Goal: Information Seeking & Learning: Learn about a topic

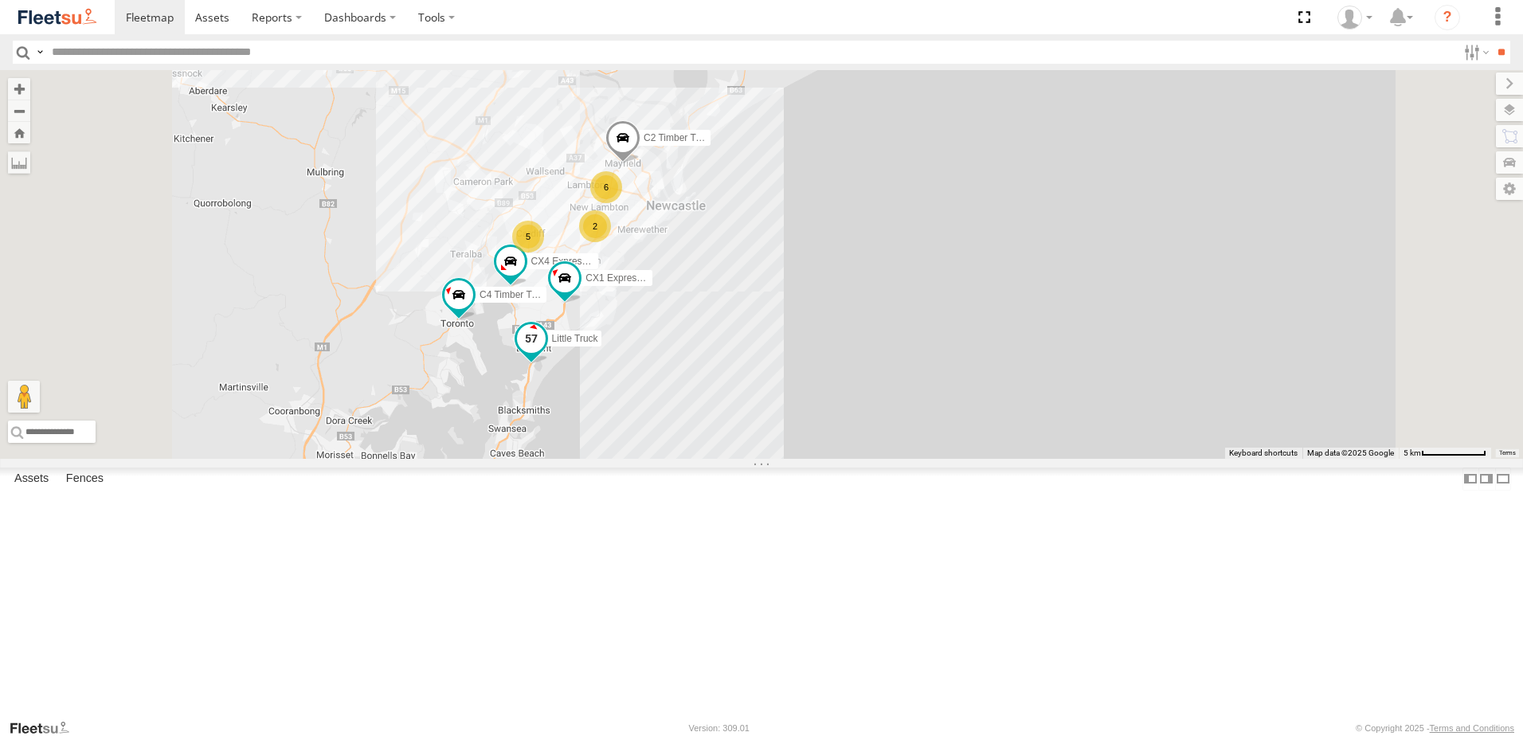
drag, startPoint x: 781, startPoint y: 494, endPoint x: 826, endPoint y: 340, distance: 160.3
click at [598, 341] on span "Little Truck" at bounding box center [575, 338] width 46 height 11
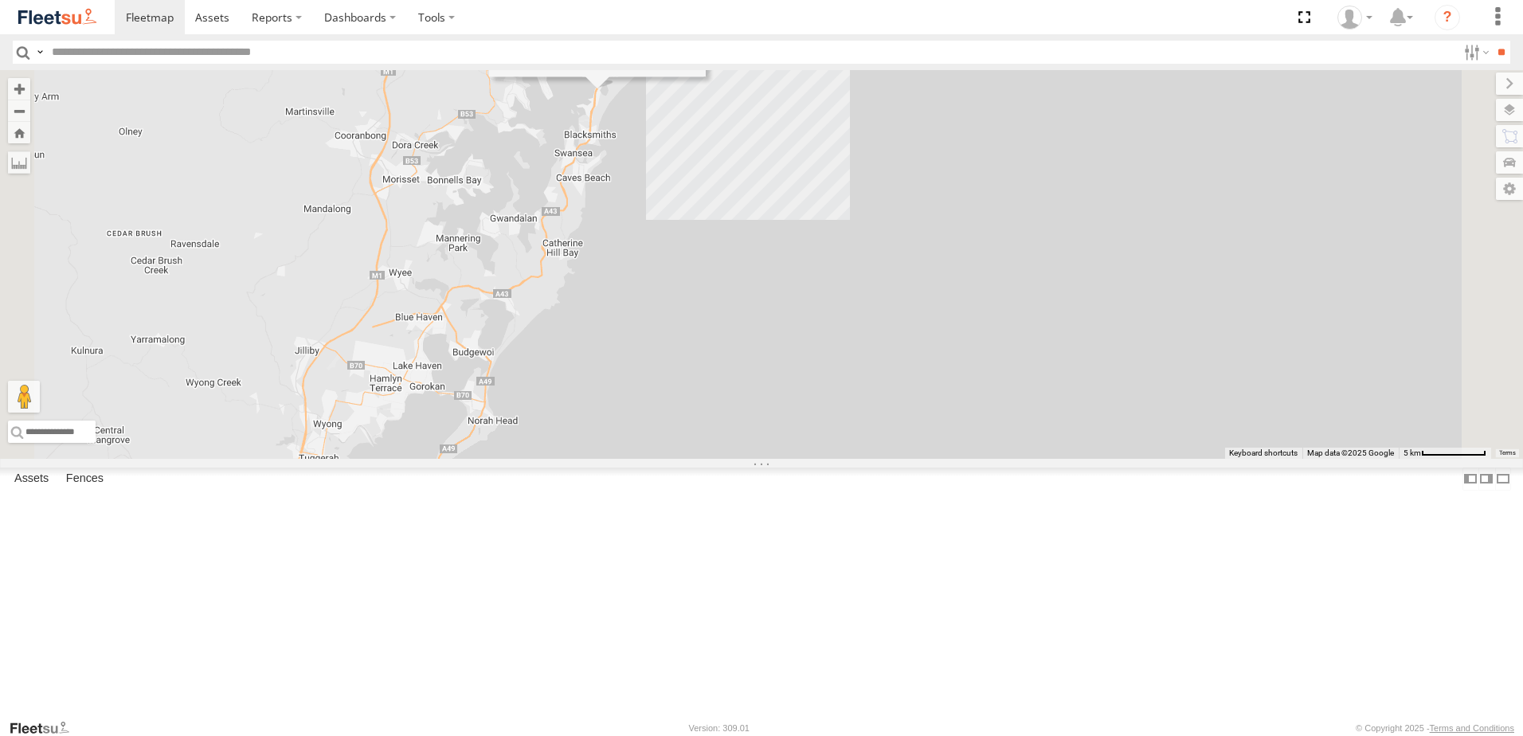
drag, startPoint x: 745, startPoint y: 584, endPoint x: 789, endPoint y: 412, distance: 177.6
click at [787, 413] on div "CX4 Express Ute C4 Timber Truck C2 Timber Truck CX1 Express Ute Little Truck 7 …" at bounding box center [761, 264] width 1523 height 389
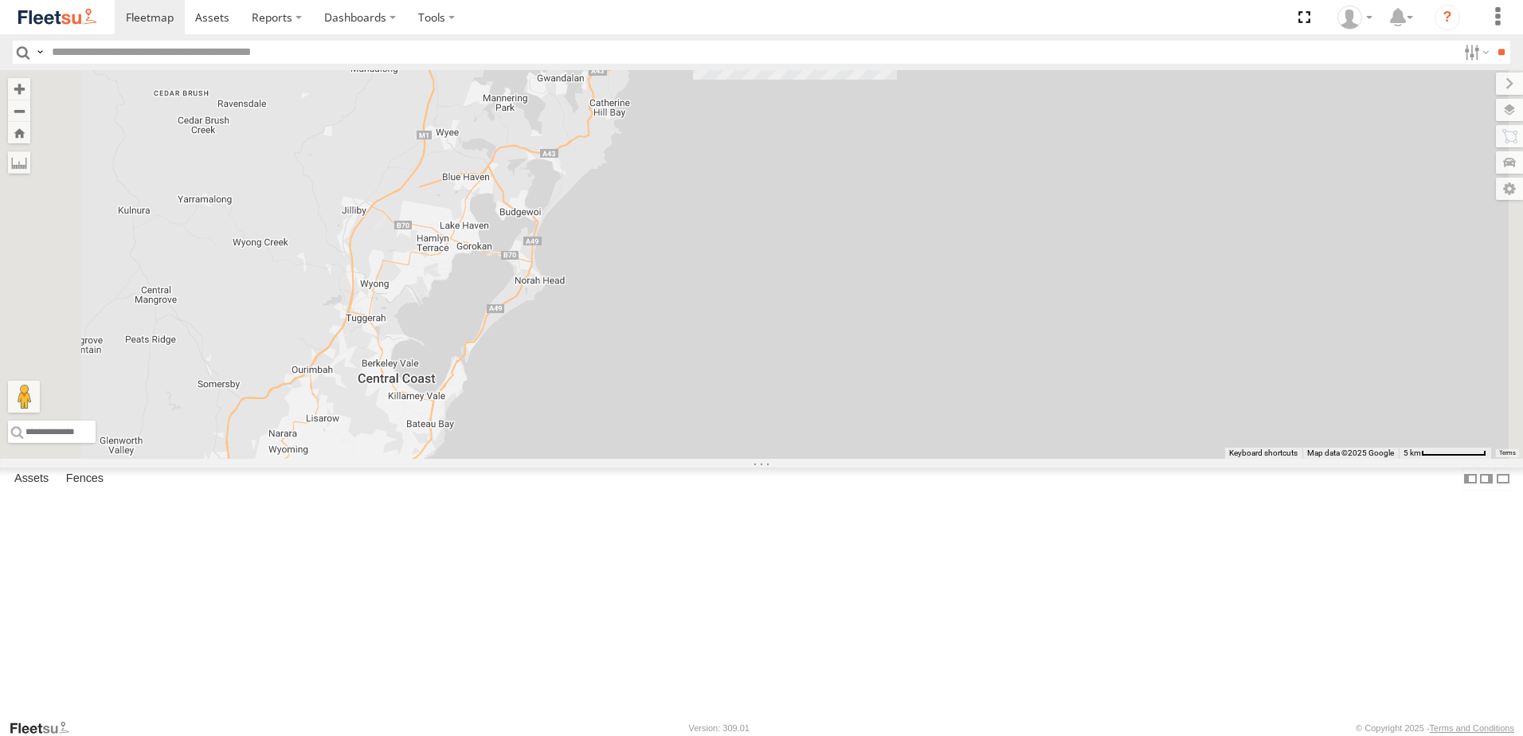
drag, startPoint x: 670, startPoint y: 522, endPoint x: 755, endPoint y: 445, distance: 114.5
click at [755, 445] on div "CX4 Express Ute C4 Timber Truck C2 Timber Truck CX1 Express Ute Little Truck 7 …" at bounding box center [761, 264] width 1523 height 389
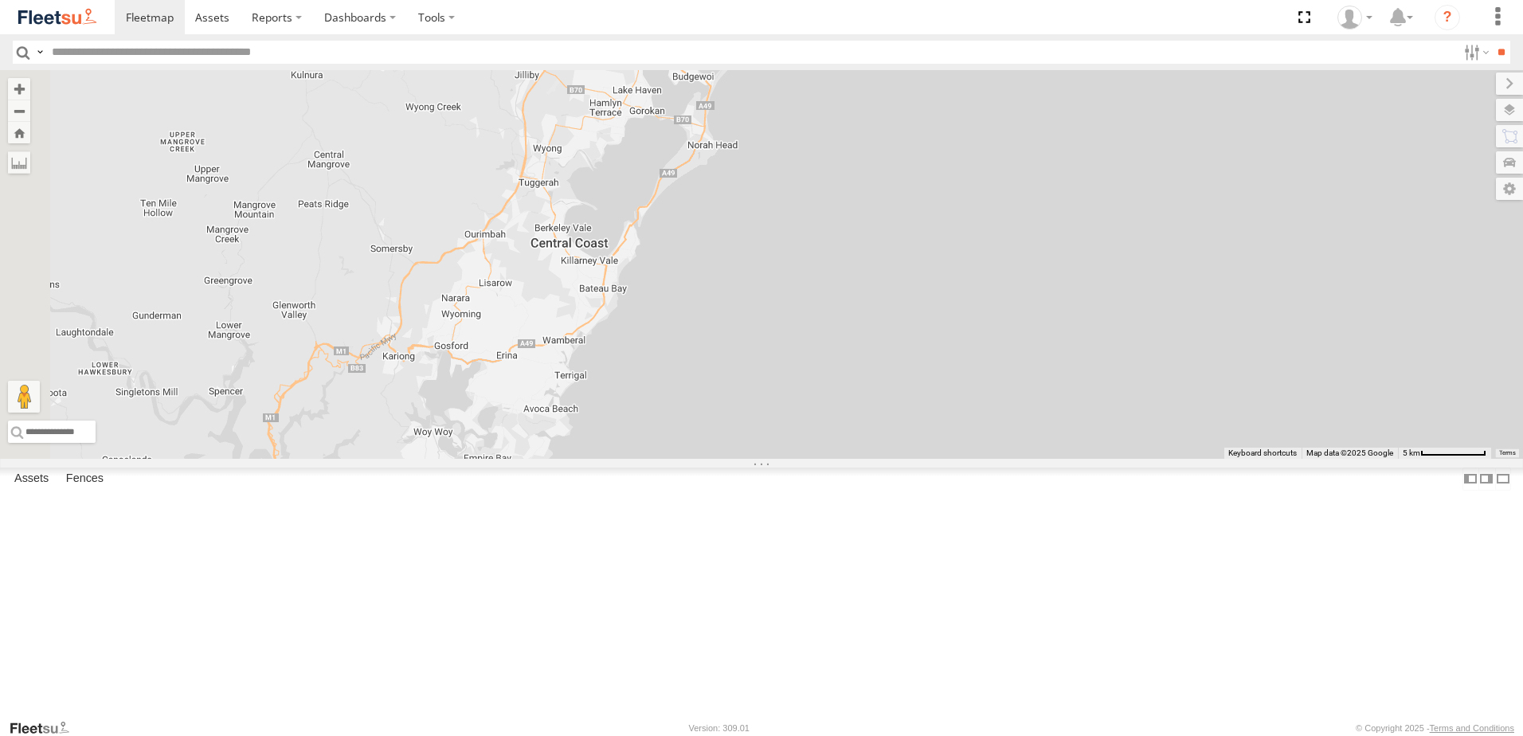
drag, startPoint x: 673, startPoint y: 566, endPoint x: 742, endPoint y: 521, distance: 82.4
click at [742, 459] on div "CX4 Express Ute C4 Timber Truck C2 Timber Truck CX1 Express Ute Little Truck 7 …" at bounding box center [761, 264] width 1523 height 389
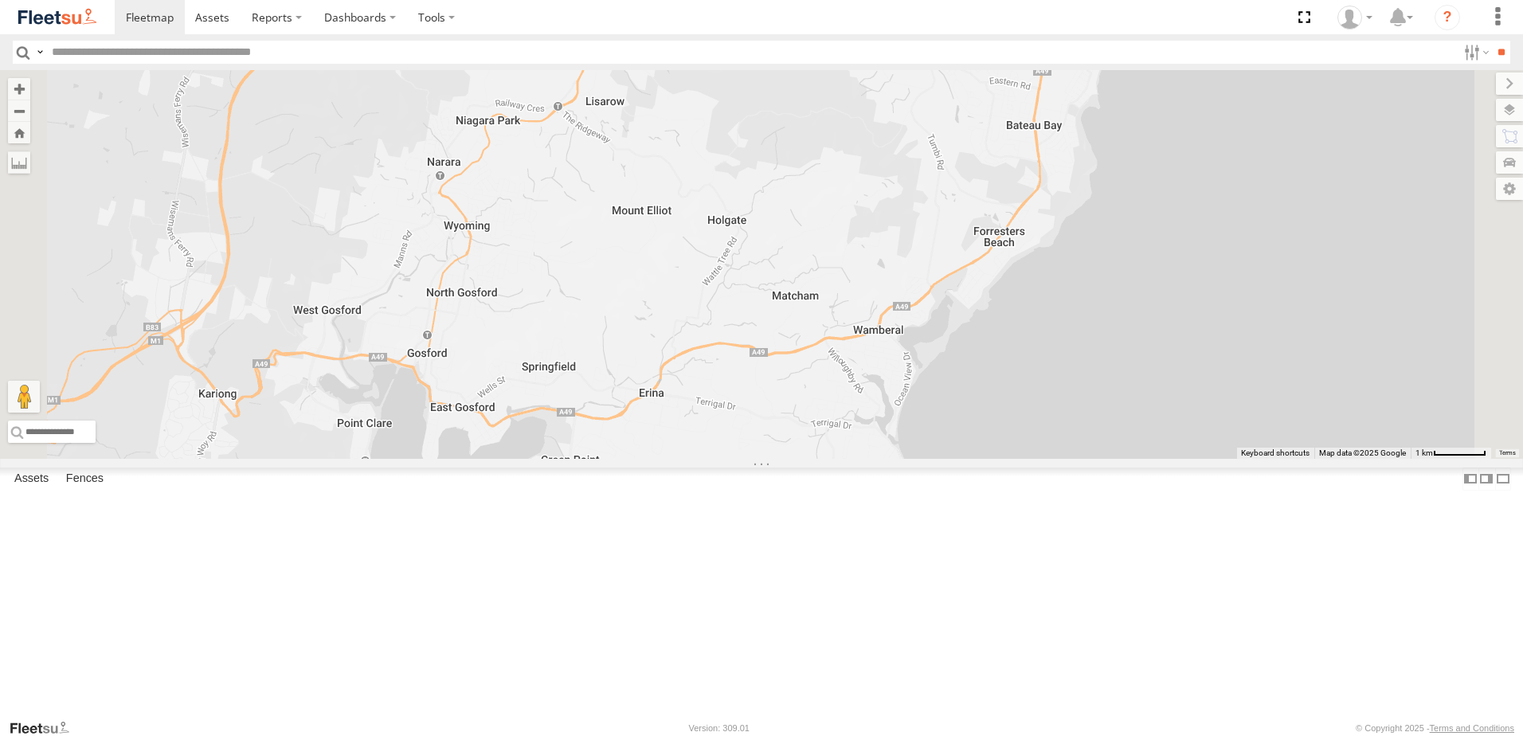
drag, startPoint x: 754, startPoint y: 494, endPoint x: 727, endPoint y: 400, distance: 98.0
click at [728, 401] on div "CX4 Express Ute C4 Timber Truck C2 Timber Truck CX1 Express Ute Little Truck BX…" at bounding box center [761, 264] width 1523 height 389
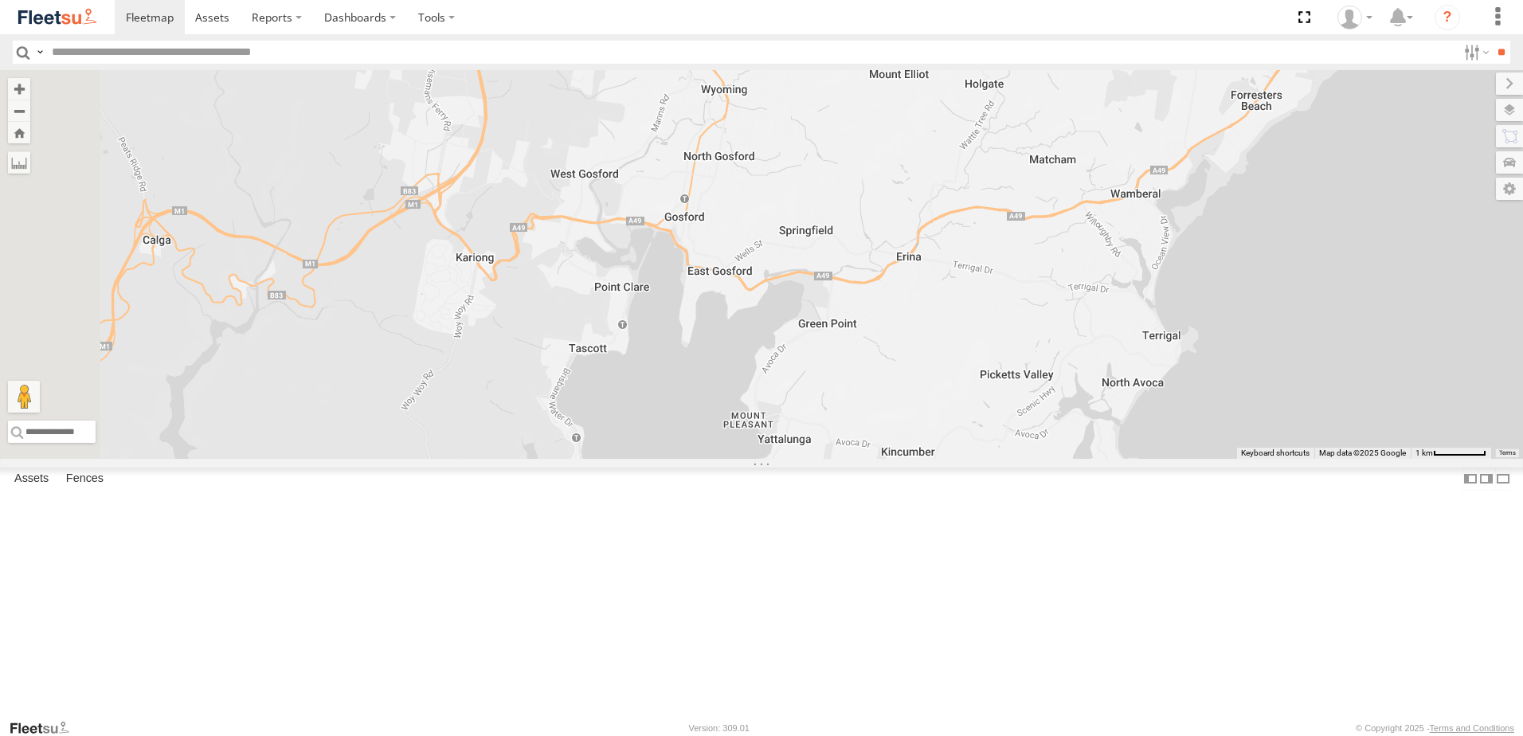
drag, startPoint x: 720, startPoint y: 552, endPoint x: 1005, endPoint y: 435, distance: 307.6
click at [1001, 439] on div "CX4 Express Ute C4 Timber Truck C2 Timber Truck CX1 Express Ute Little Truck BX…" at bounding box center [761, 264] width 1523 height 389
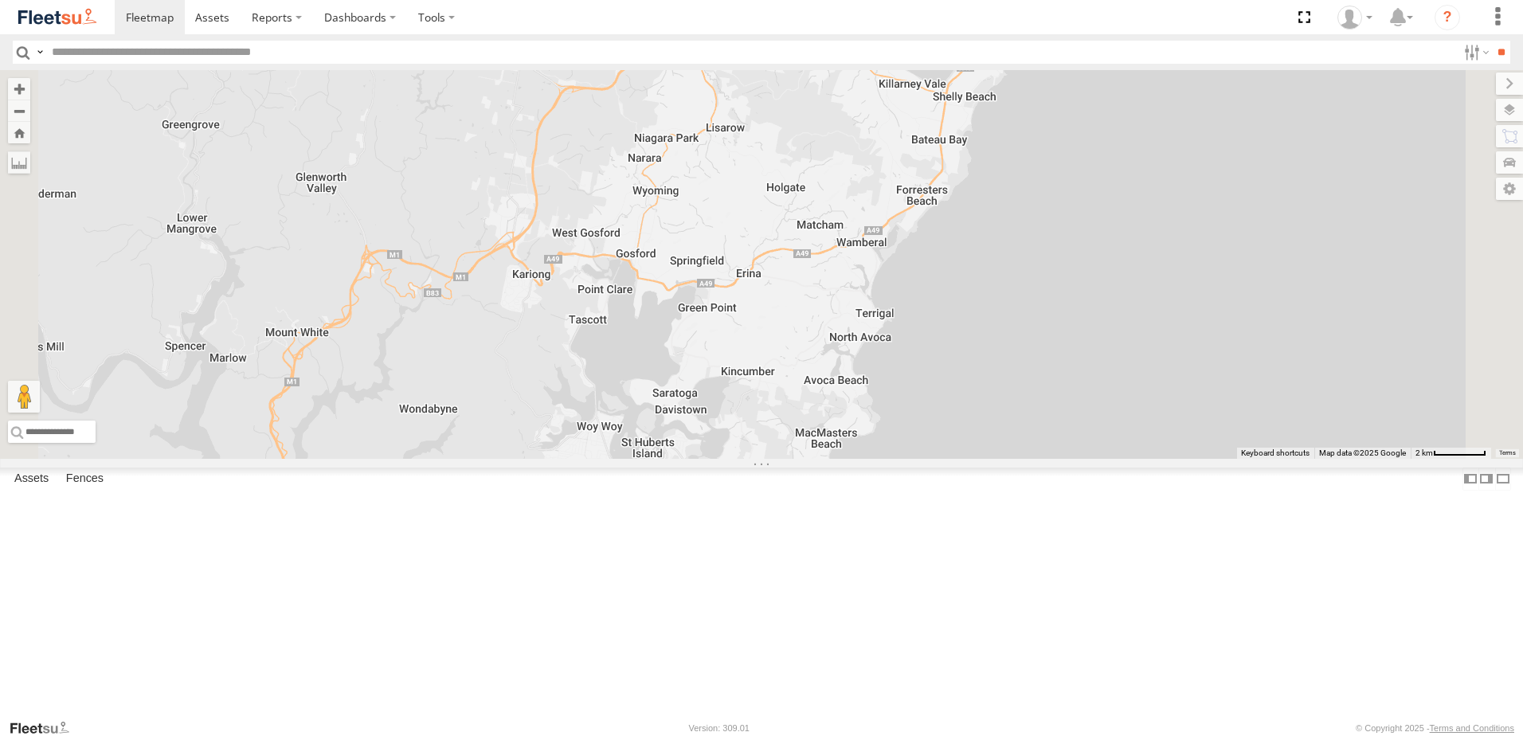
drag, startPoint x: 705, startPoint y: 517, endPoint x: 760, endPoint y: 310, distance: 214.3
click at [760, 311] on div "CX4 Express Ute C4 Timber Truck C2 Timber Truck CX1 Express Ute Little Truck BX…" at bounding box center [761, 264] width 1523 height 389
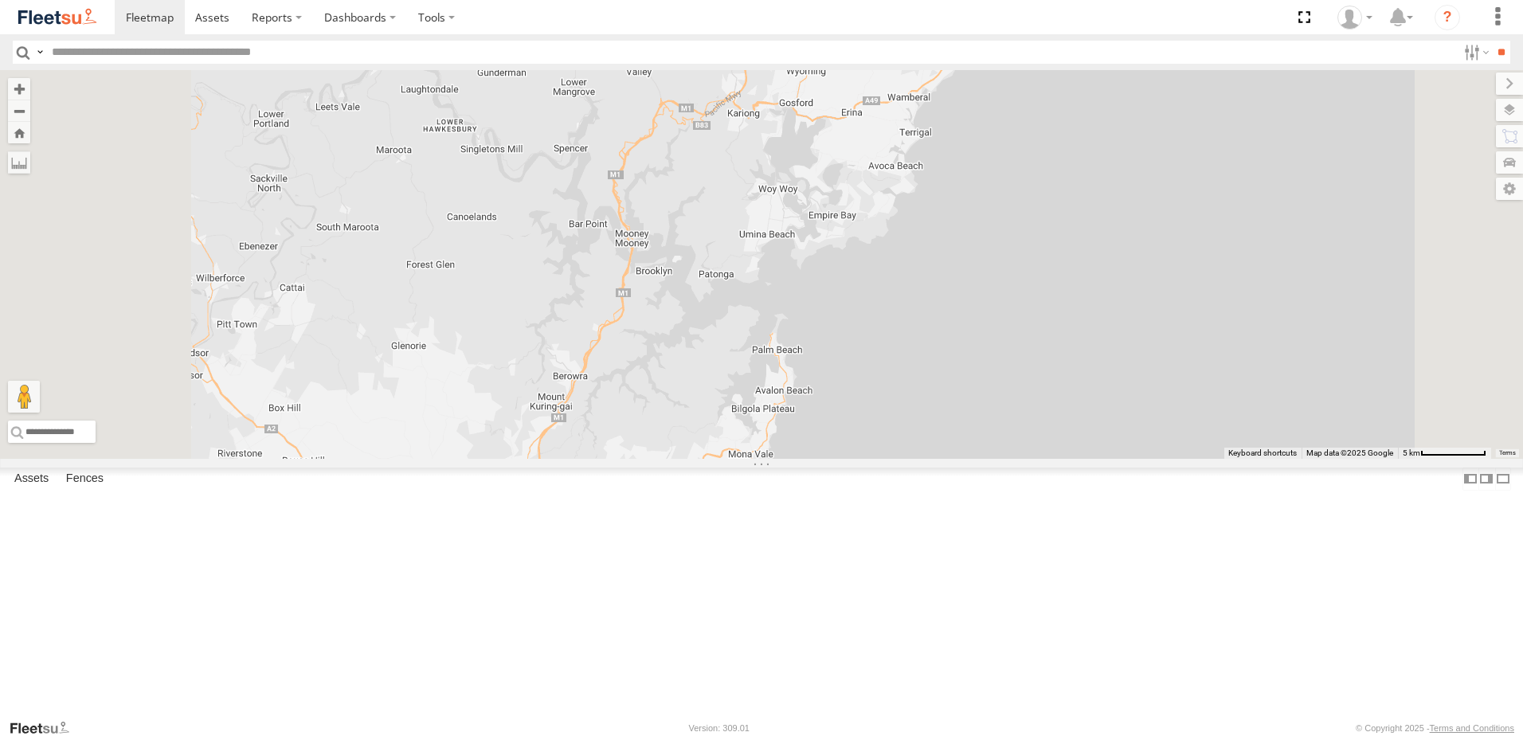
click at [0, 0] on div "Lambton Utes" at bounding box center [0, 0] width 0 height 0
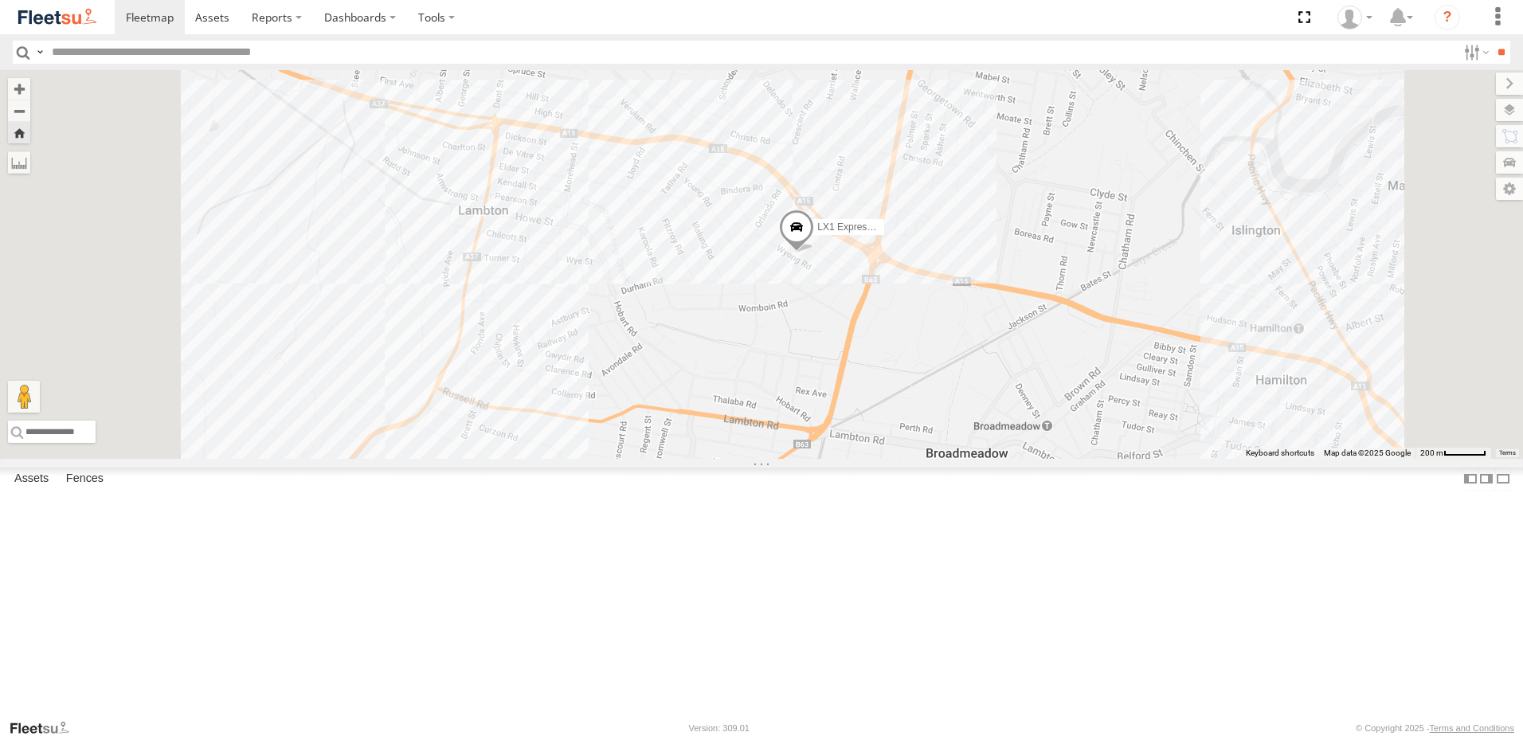
drag, startPoint x: 520, startPoint y: 464, endPoint x: 597, endPoint y: 411, distance: 93.9
click at [597, 411] on div "LX1 Express Ute" at bounding box center [761, 264] width 1523 height 389
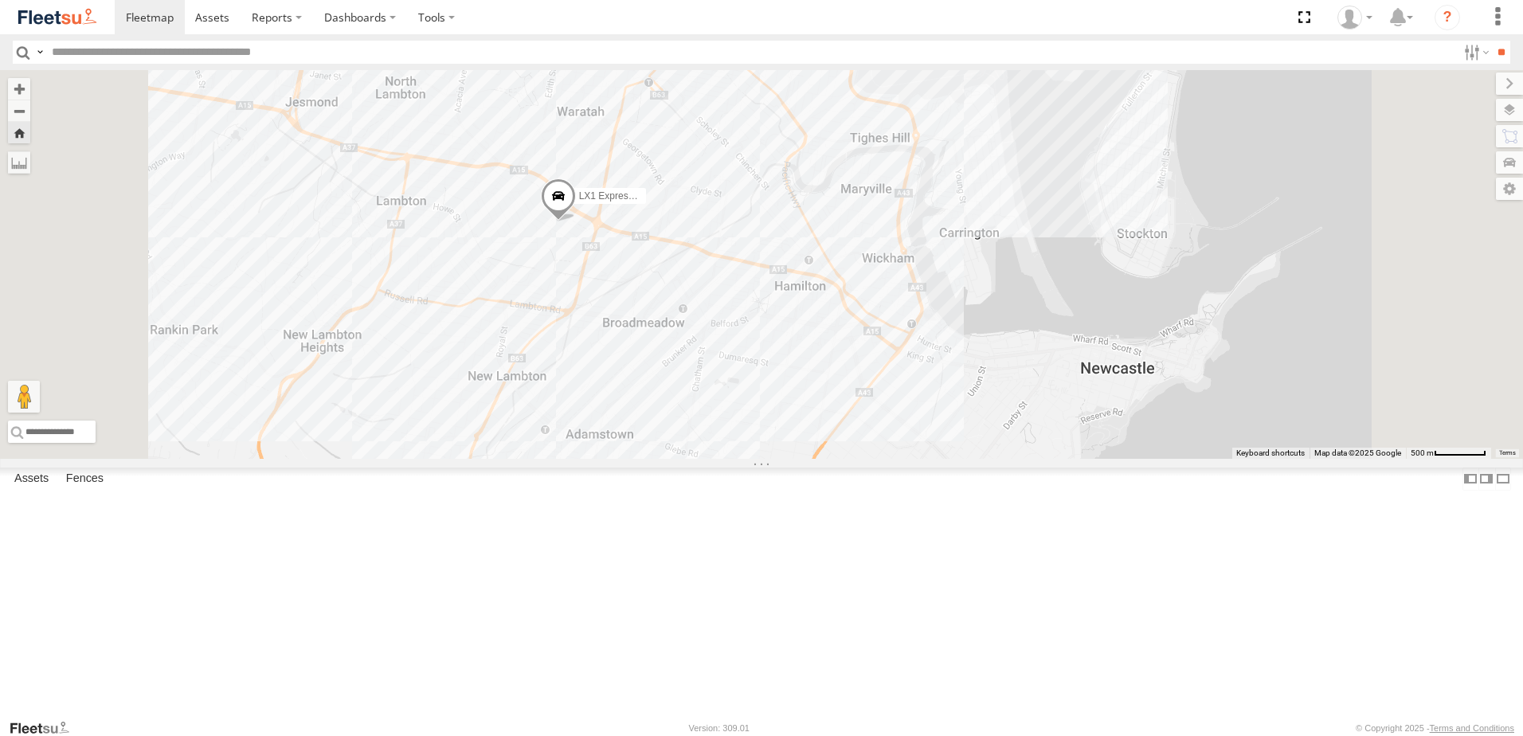
drag, startPoint x: 891, startPoint y: 453, endPoint x: 842, endPoint y: 402, distance: 70.4
click at [842, 402] on div "LX1 Express Ute" at bounding box center [761, 264] width 1523 height 389
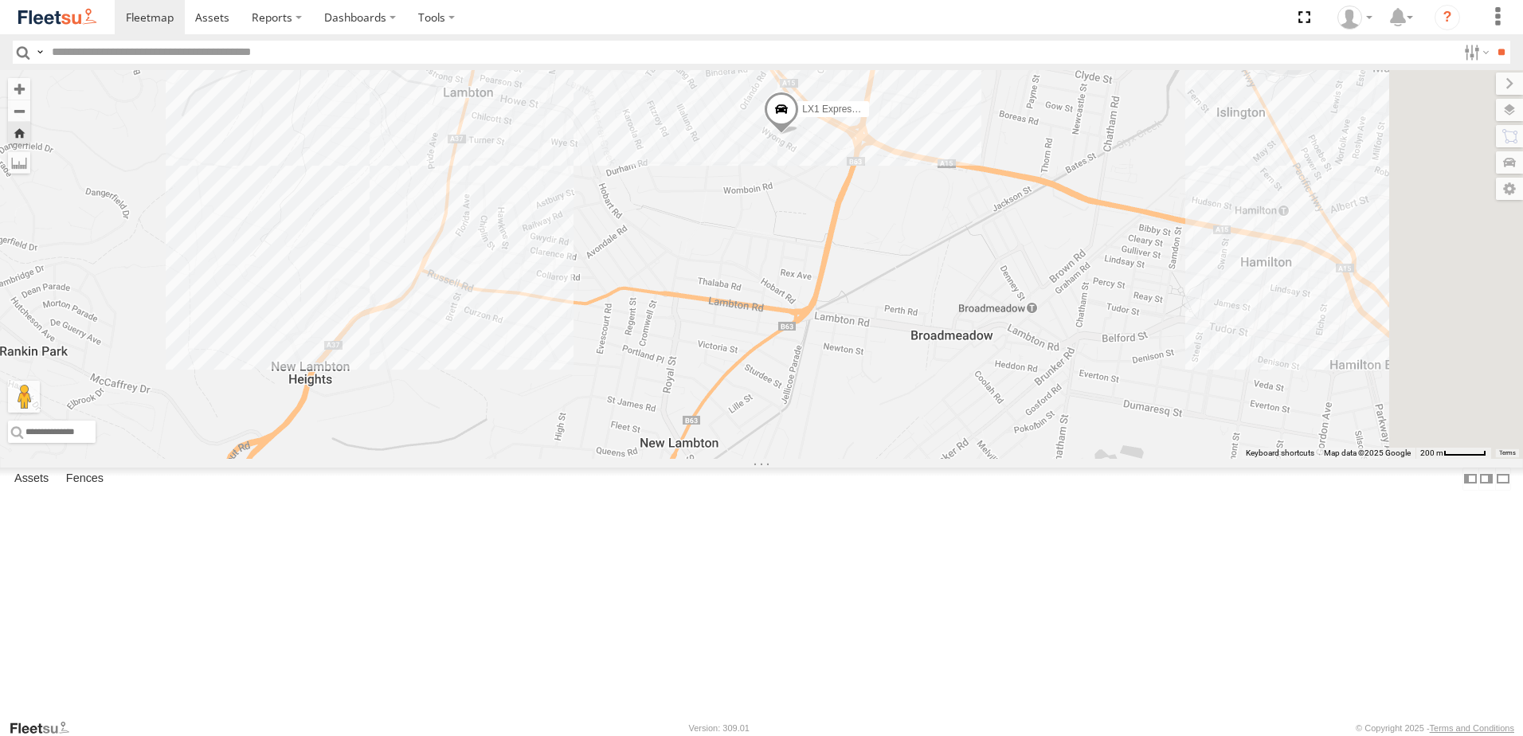
drag, startPoint x: 1320, startPoint y: 542, endPoint x: 970, endPoint y: 362, distance: 393.3
click at [970, 362] on div "LX1 Express Ute" at bounding box center [761, 264] width 1523 height 389
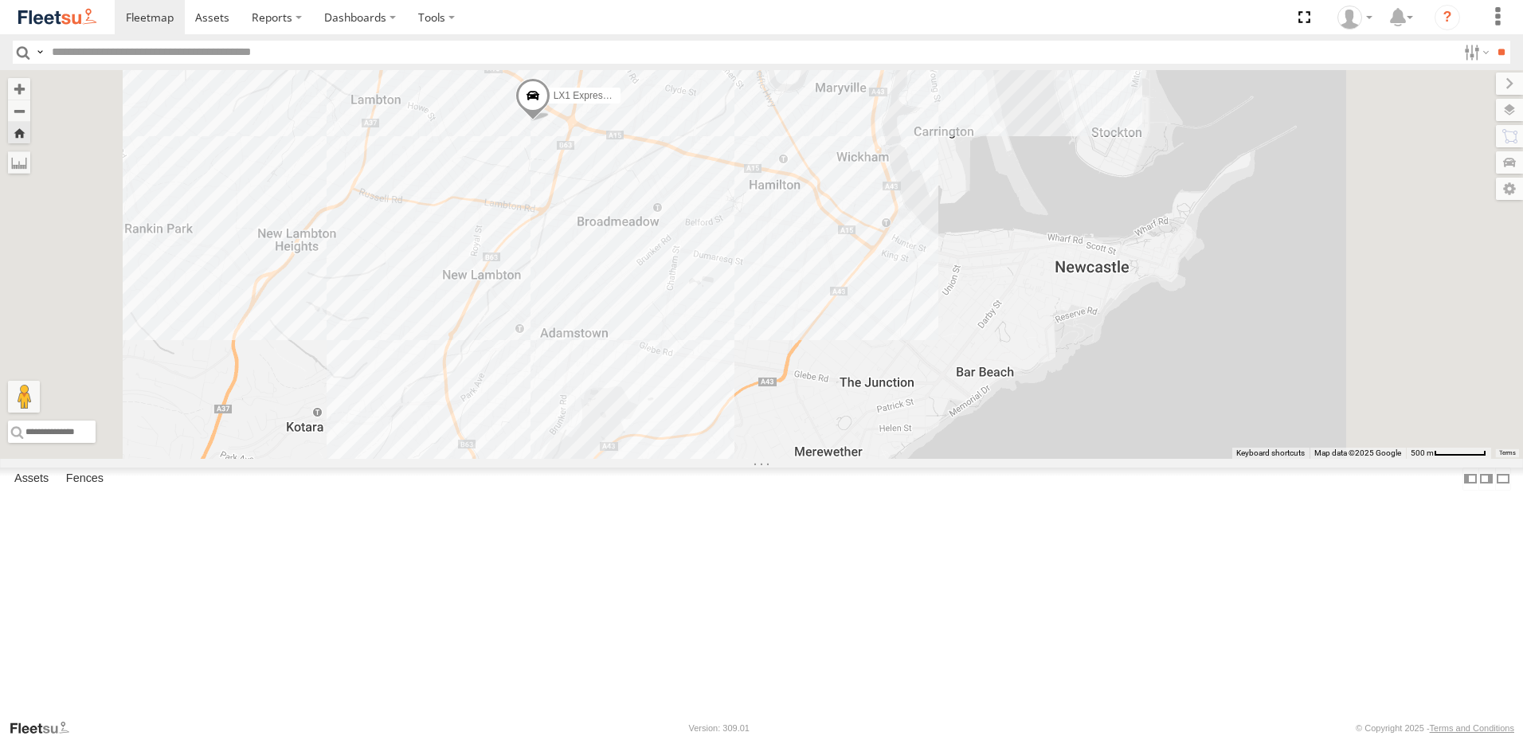
drag, startPoint x: 821, startPoint y: 522, endPoint x: 832, endPoint y: 362, distance: 160.5
click at [831, 362] on div "LX1 Express Ute" at bounding box center [761, 264] width 1523 height 389
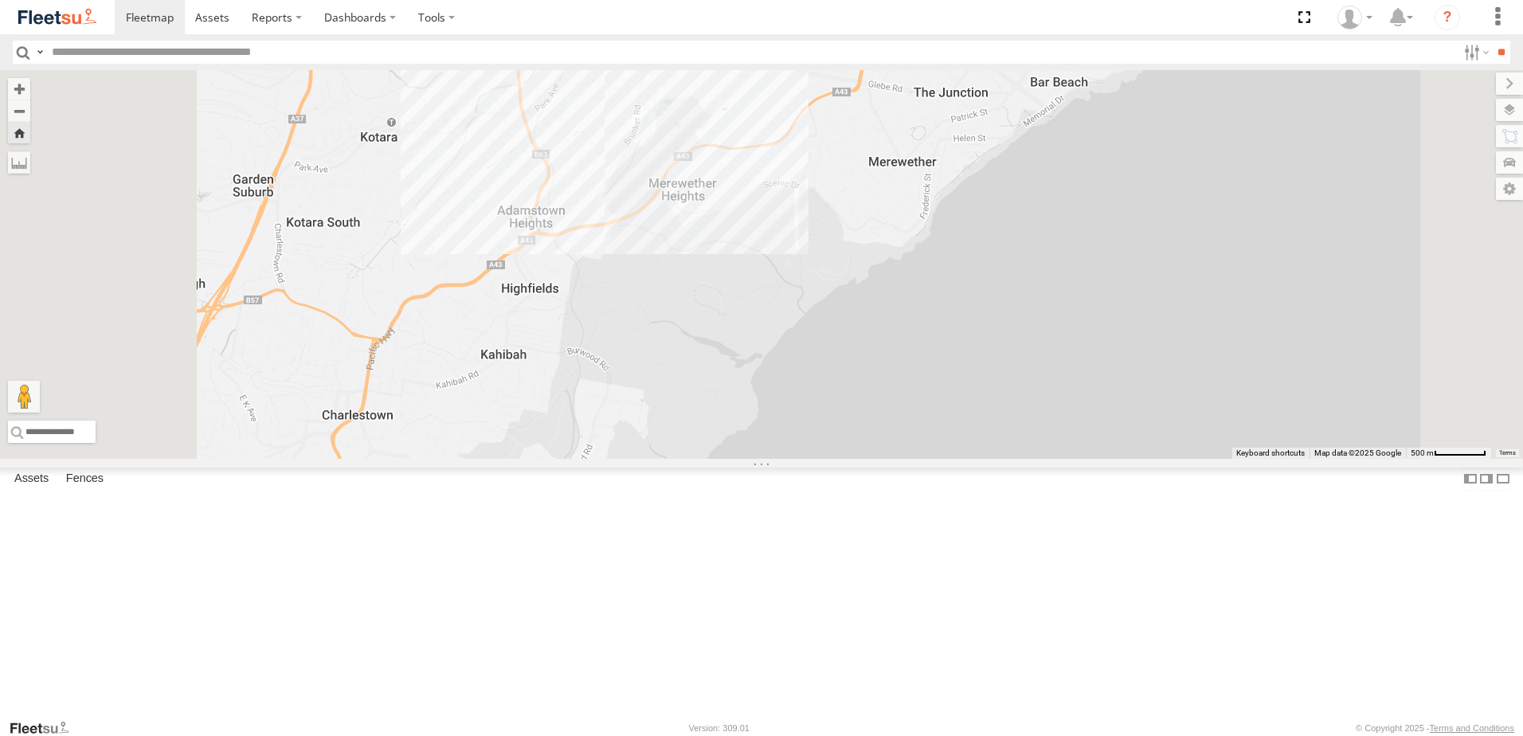
drag, startPoint x: 785, startPoint y: 464, endPoint x: 851, endPoint y: 402, distance: 90.2
click at [851, 402] on div "LX1 Express Ute" at bounding box center [761, 264] width 1523 height 389
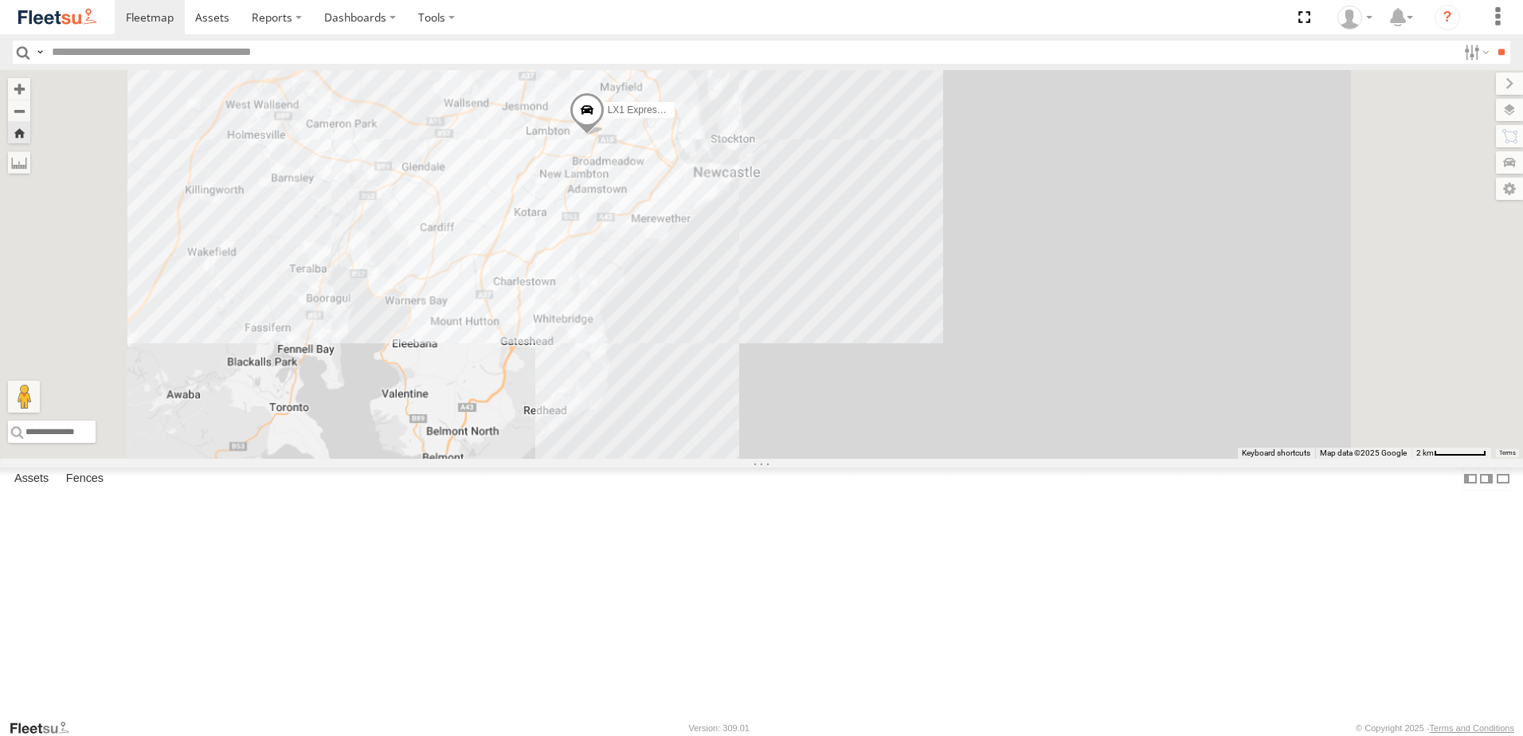
drag, startPoint x: 748, startPoint y: 428, endPoint x: 765, endPoint y: 344, distance: 85.3
click at [765, 344] on div "LX1 Express Ute" at bounding box center [761, 264] width 1523 height 389
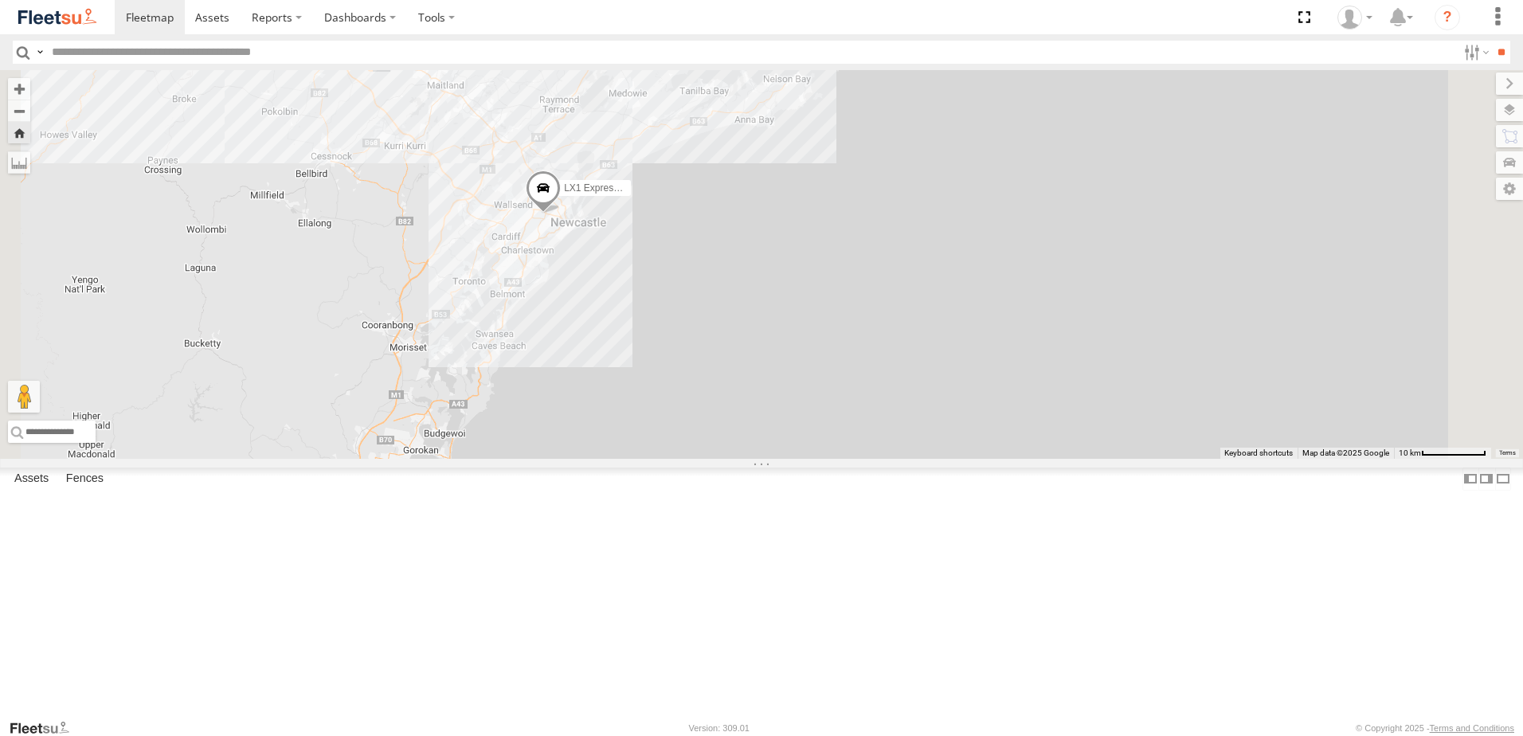
drag, startPoint x: 645, startPoint y: 511, endPoint x: 722, endPoint y: 370, distance: 159.7
click at [721, 371] on div "LX1 Express Ute" at bounding box center [761, 264] width 1523 height 389
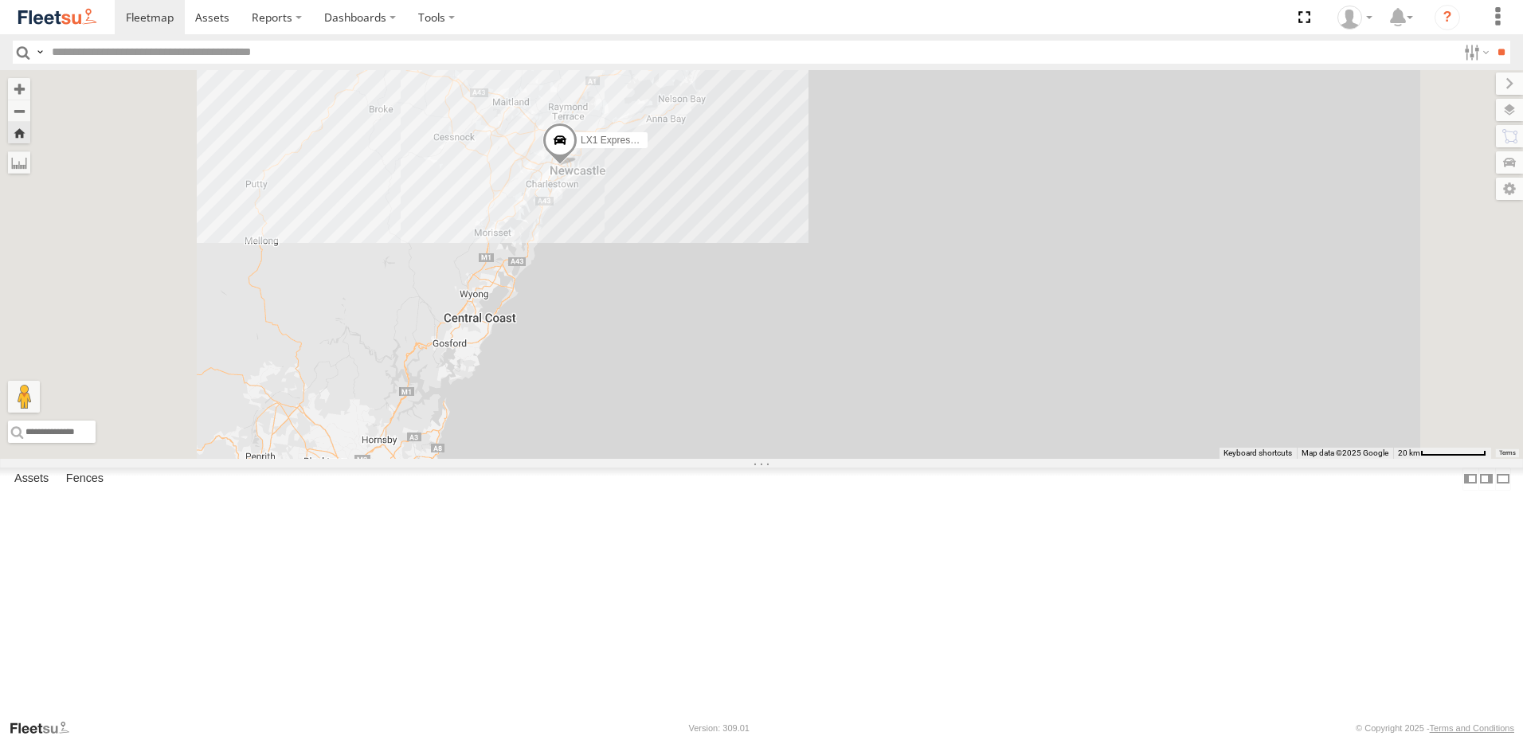
drag, startPoint x: 669, startPoint y: 486, endPoint x: 700, endPoint y: 427, distance: 66.6
click at [700, 427] on div "LX1 Express Ute" at bounding box center [761, 264] width 1523 height 389
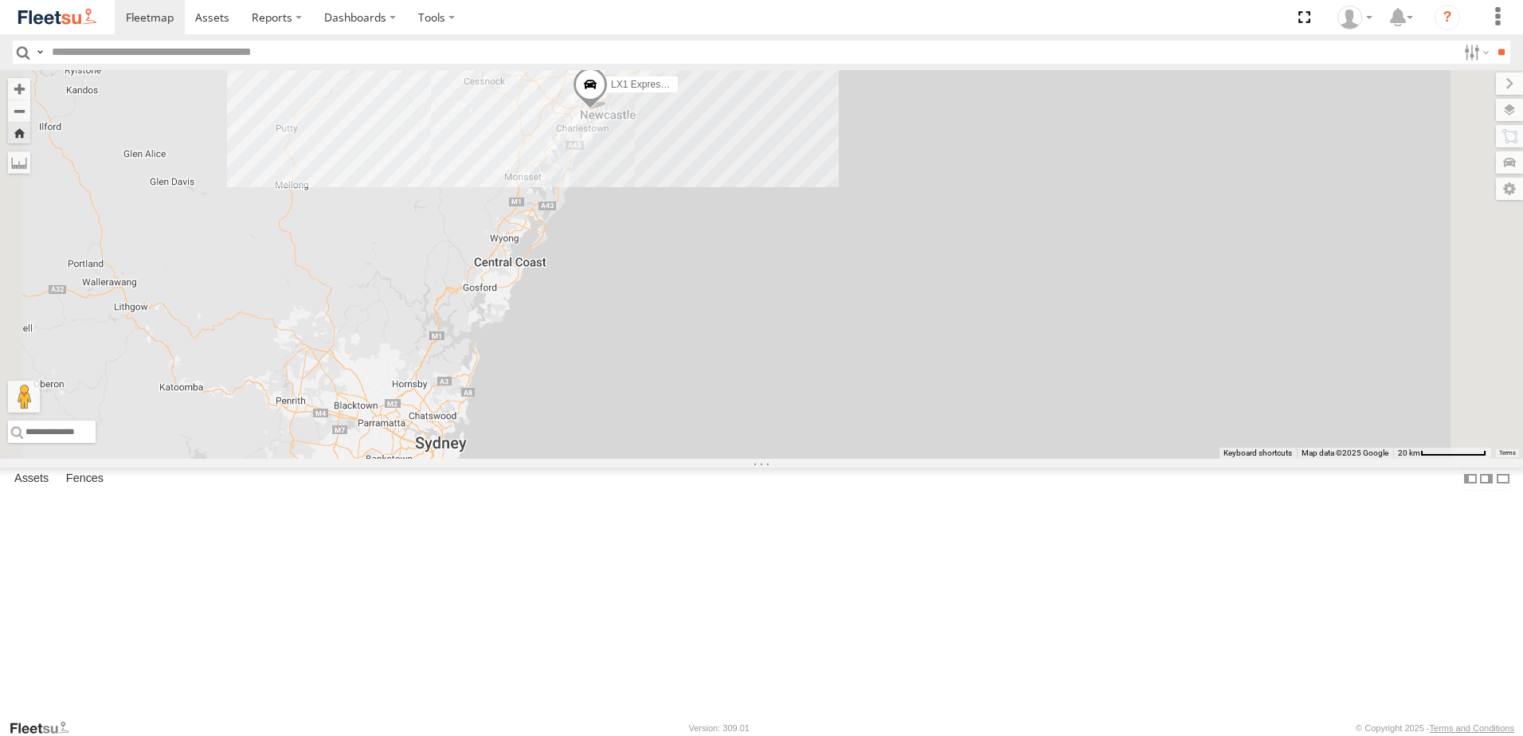
click at [0, 0] on span at bounding box center [0, 0] width 0 height 0
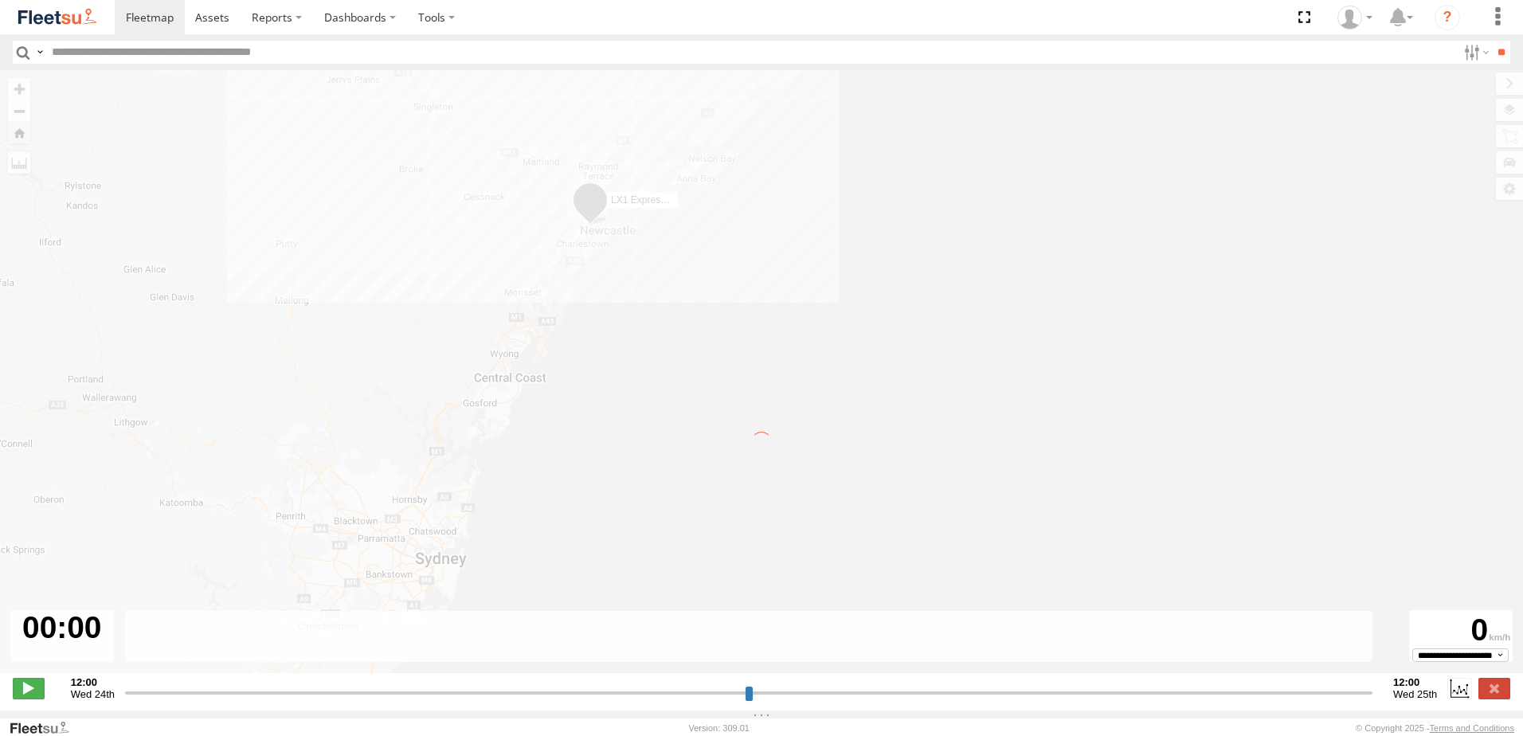
type input "**********"
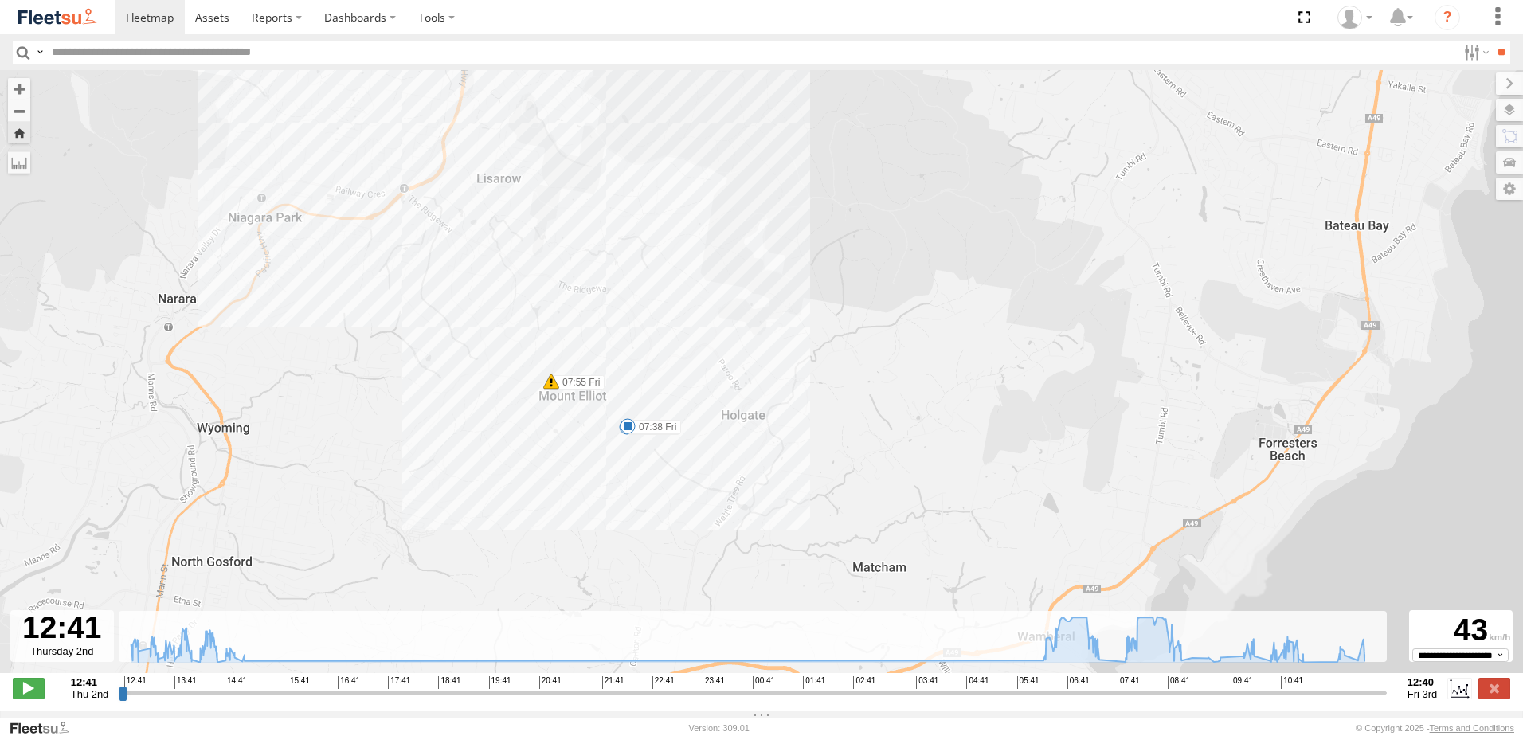
drag, startPoint x: 683, startPoint y: 562, endPoint x: 636, endPoint y: 195, distance: 369.4
click at [636, 191] on div "LX1 Express Ute 07:32 Fri 07:38 Fri 07:55 Fri 13:56 Thu 14:26 Thu 10:22 Fri 11:…" at bounding box center [761, 380] width 1523 height 620
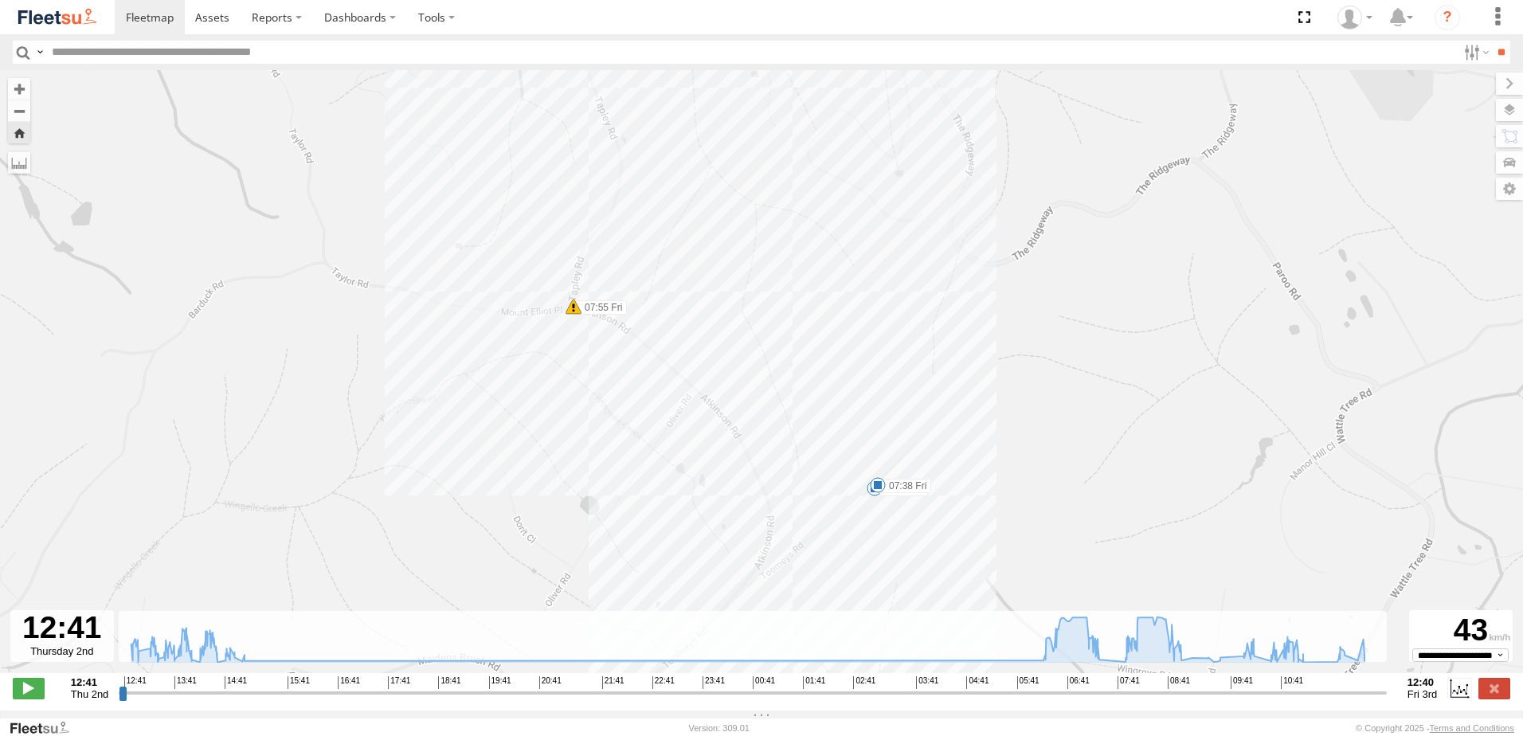
click at [576, 310] on span at bounding box center [574, 307] width 16 height 16
click at [576, 295] on div "Harsh Right Cornering 07:55 [DATE] [GEOGRAPHIC_DATA][STREET_ADDRESS][PERSON_NAM…" at bounding box center [573, 247] width 241 height 96
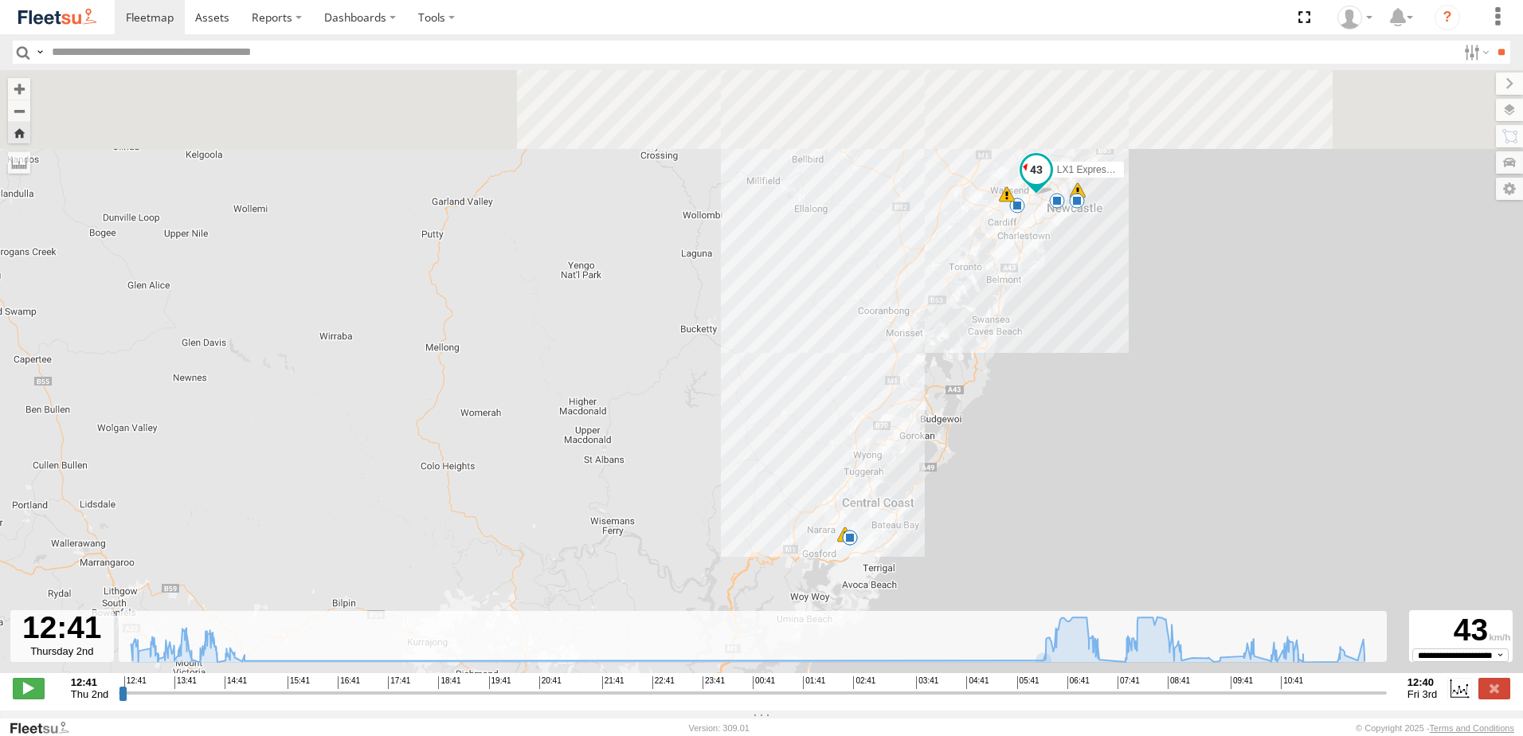
drag, startPoint x: 1013, startPoint y: 202, endPoint x: 887, endPoint y: 496, distance: 320.5
click at [887, 496] on div "LX1 Express Ute 07:32 Fri 07:38 Fri 07:55 Fri 13:56 Thu 14:26 Thu 15 6 15" at bounding box center [761, 380] width 1523 height 620
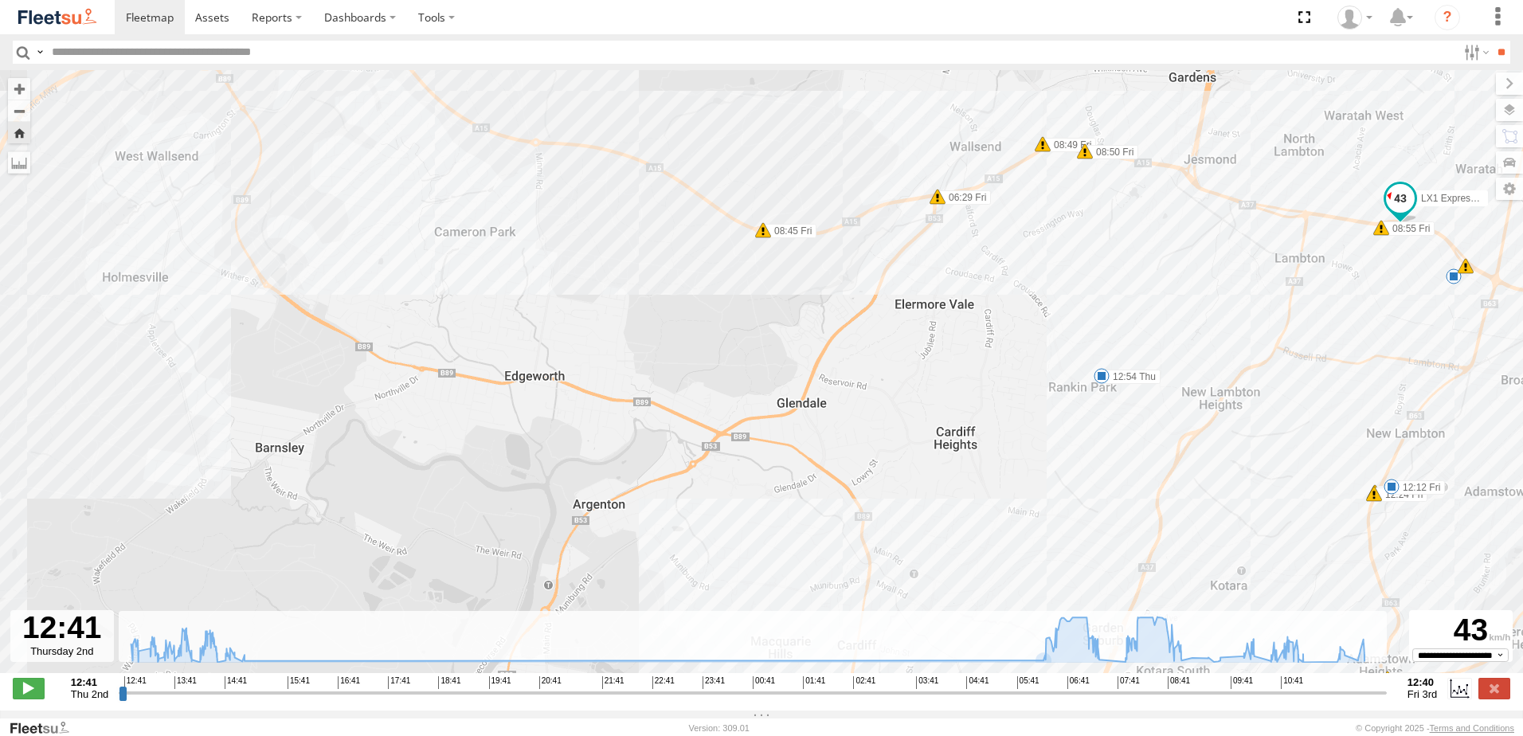
drag, startPoint x: 989, startPoint y: 303, endPoint x: 758, endPoint y: 275, distance: 231.9
click at [762, 276] on div "LX1 Express Ute 07:32 Fri 07:38 Fri 07:55 Fri 13:56 Thu 14:26 Thu 12:54 Thu 10:…" at bounding box center [761, 380] width 1523 height 620
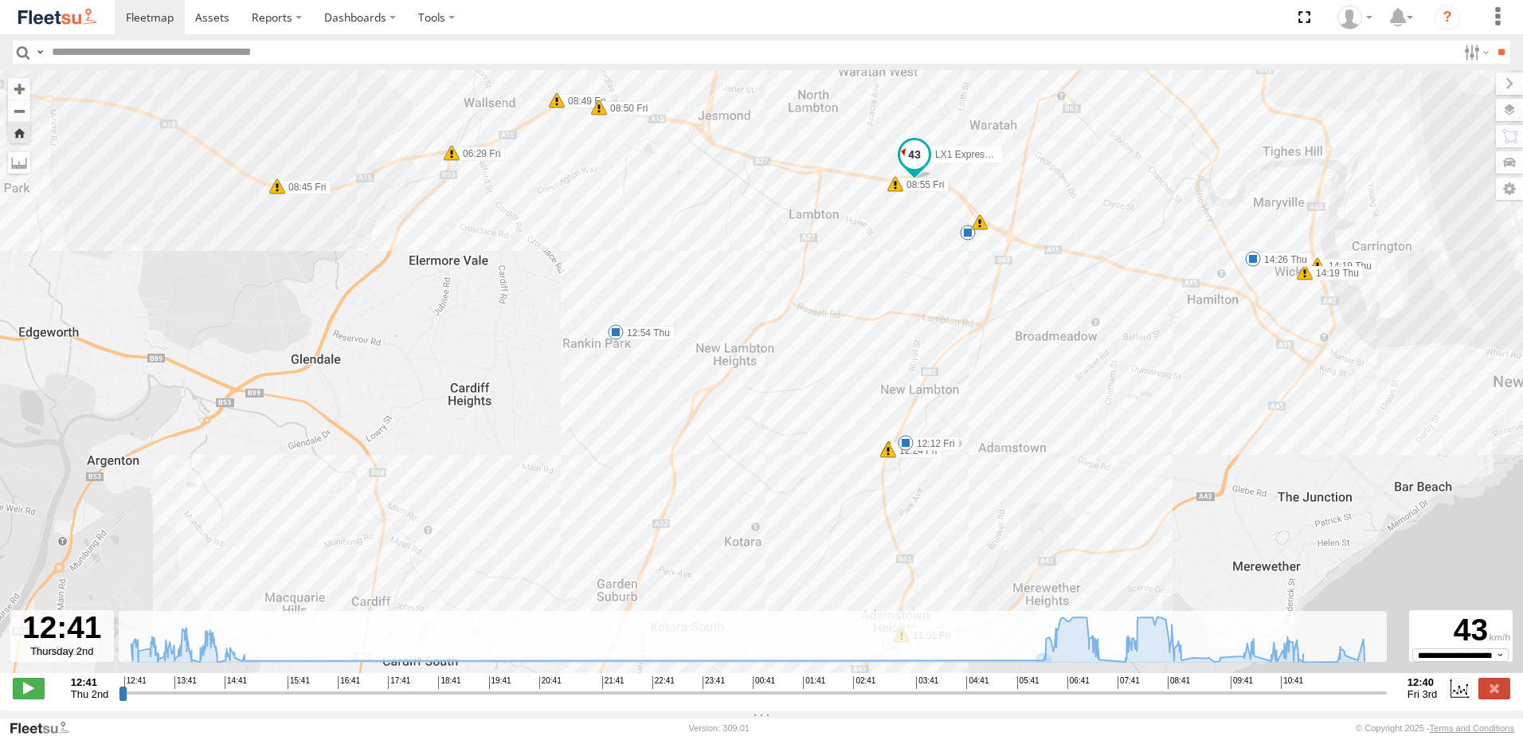
drag, startPoint x: 1088, startPoint y: 318, endPoint x: 1000, endPoint y: 307, distance: 89.1
click at [1000, 307] on div "LX1 Express Ute 07:32 Fri 07:38 Fri 07:55 Fri 13:56 Thu 14:26 Thu 12:54 Thu 10:…" at bounding box center [761, 380] width 1523 height 620
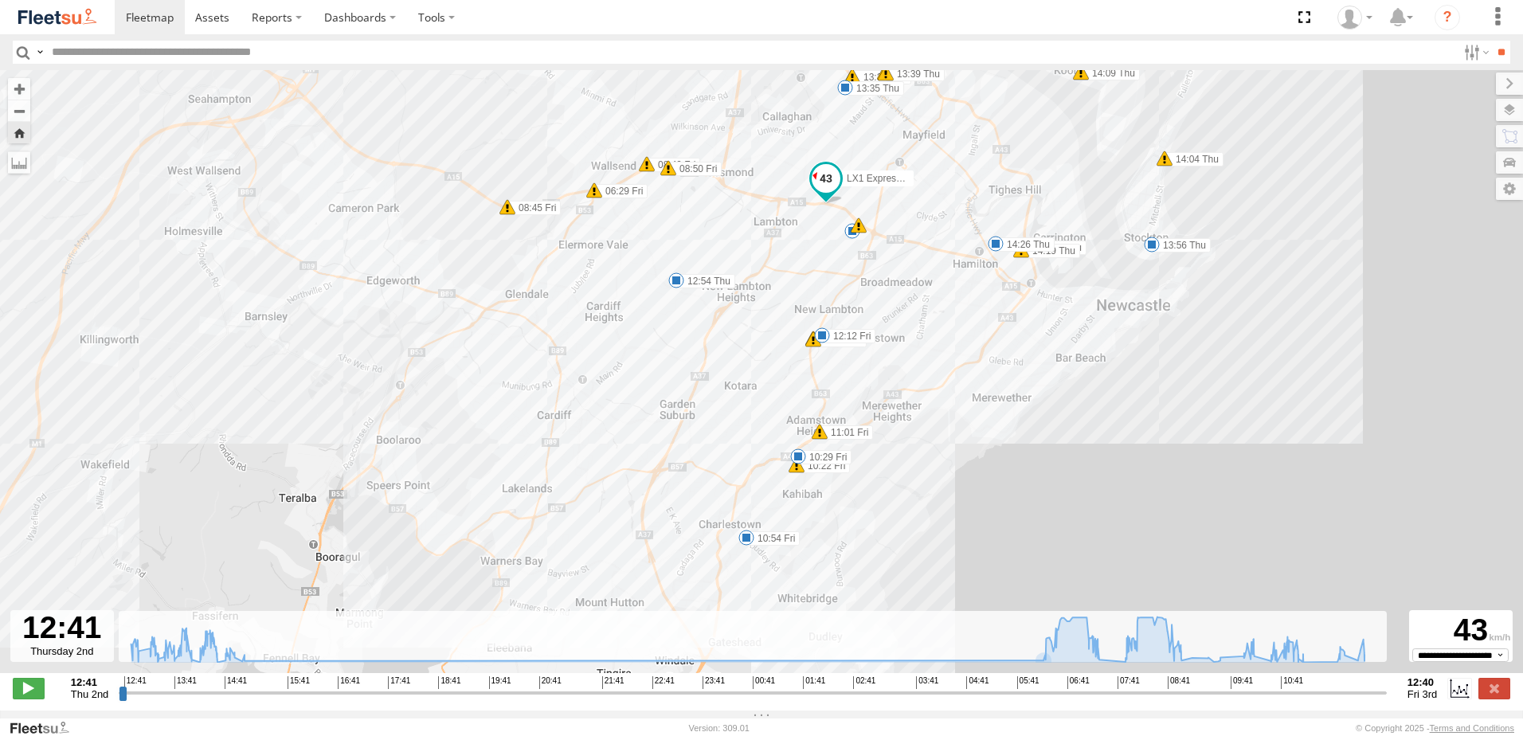
drag, startPoint x: 836, startPoint y: 440, endPoint x: 836, endPoint y: 366, distance: 73.3
click at [836, 366] on div "LX1 Express Ute 07:32 Fri 07:38 Fri 07:55 Fri 13:56 Thu 14:26 Thu 12:54 Thu 10:…" at bounding box center [761, 380] width 1523 height 620
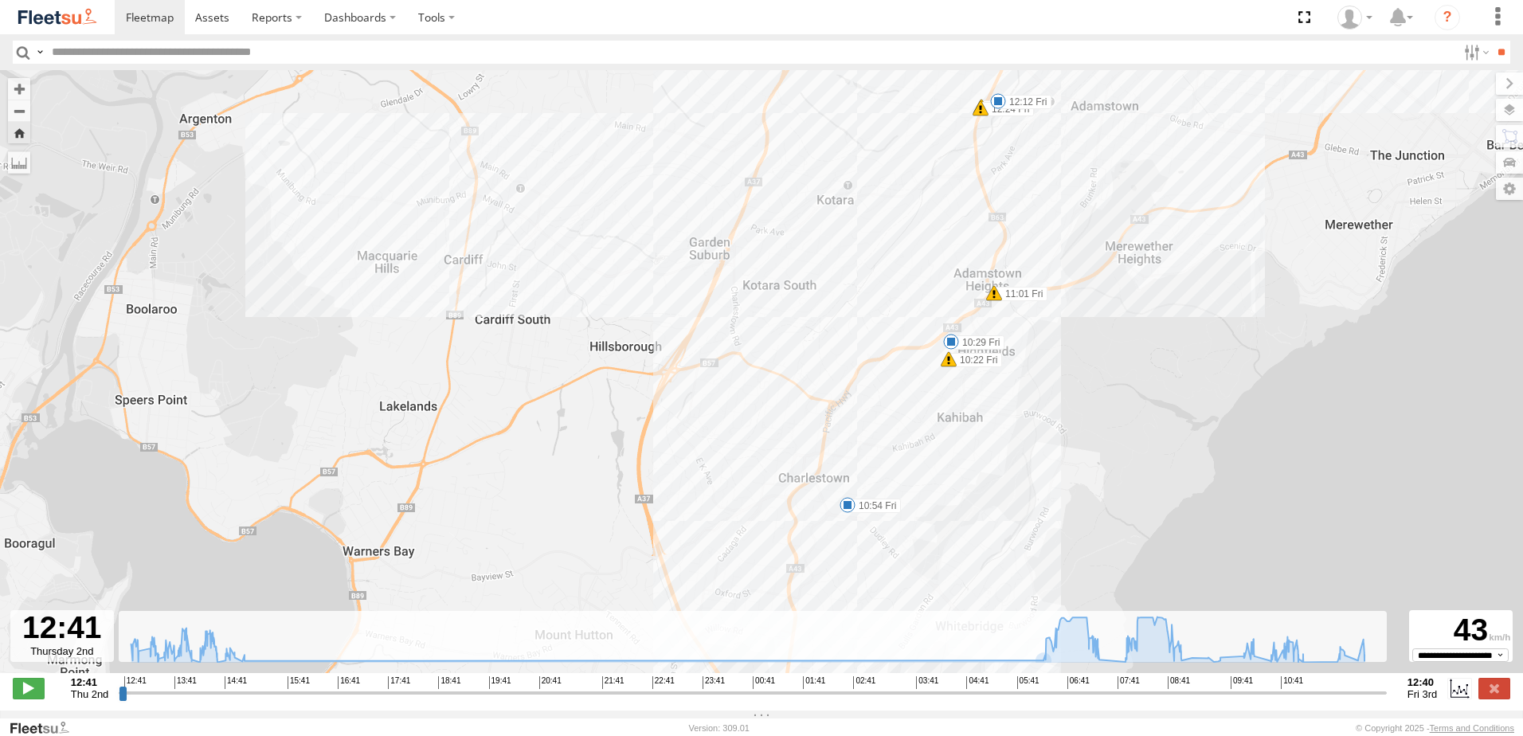
drag, startPoint x: 1084, startPoint y: 281, endPoint x: 971, endPoint y: 382, distance: 151.2
click at [971, 367] on label "10:22 Fri" at bounding box center [975, 360] width 53 height 14
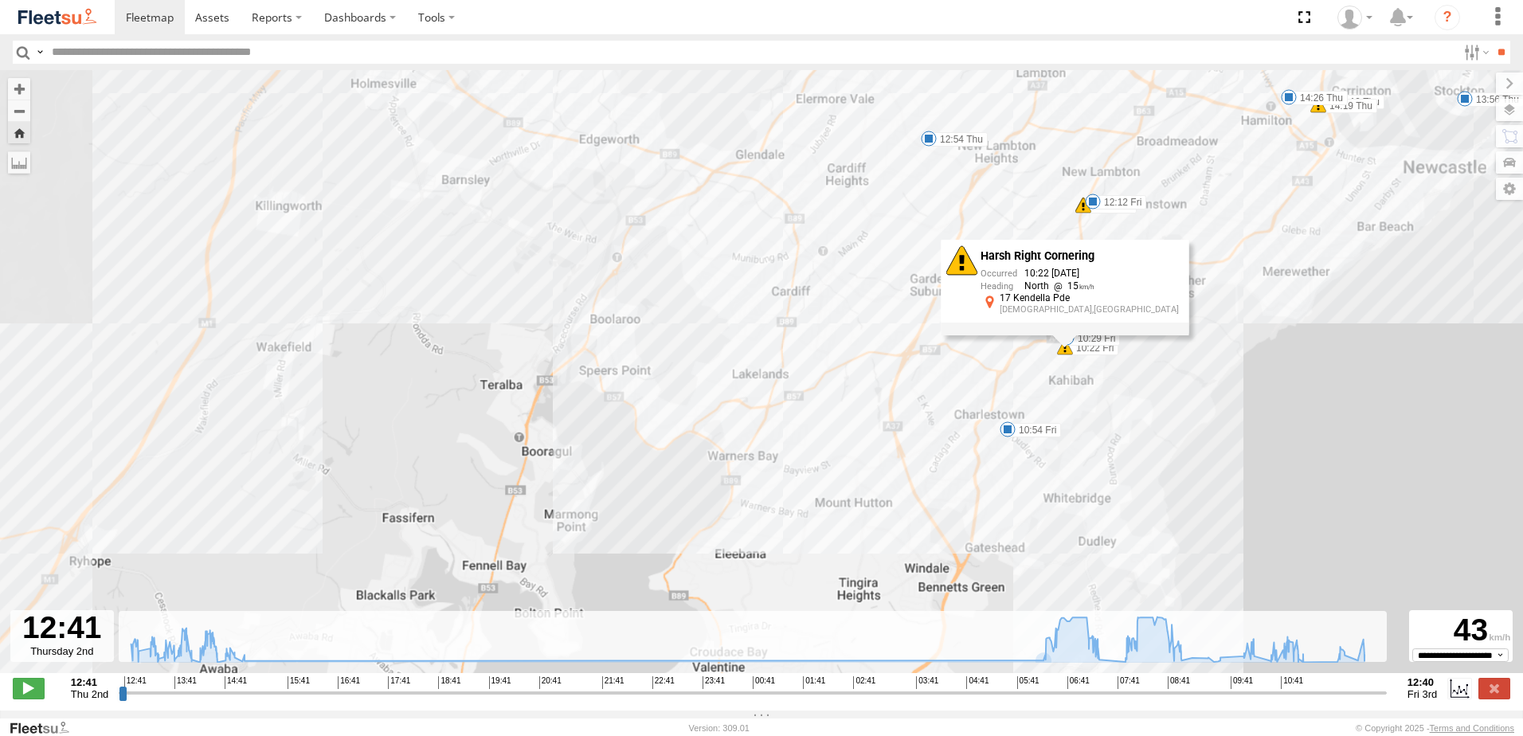
drag, startPoint x: 1225, startPoint y: 288, endPoint x: 1009, endPoint y: 400, distance: 243.4
click at [1009, 400] on div "LX1 Express Ute 07:32 Fri 07:38 Fri 07:55 Fri 13:56 Thu 14:26 Thu 12:54 Thu 10:…" at bounding box center [761, 380] width 1523 height 620
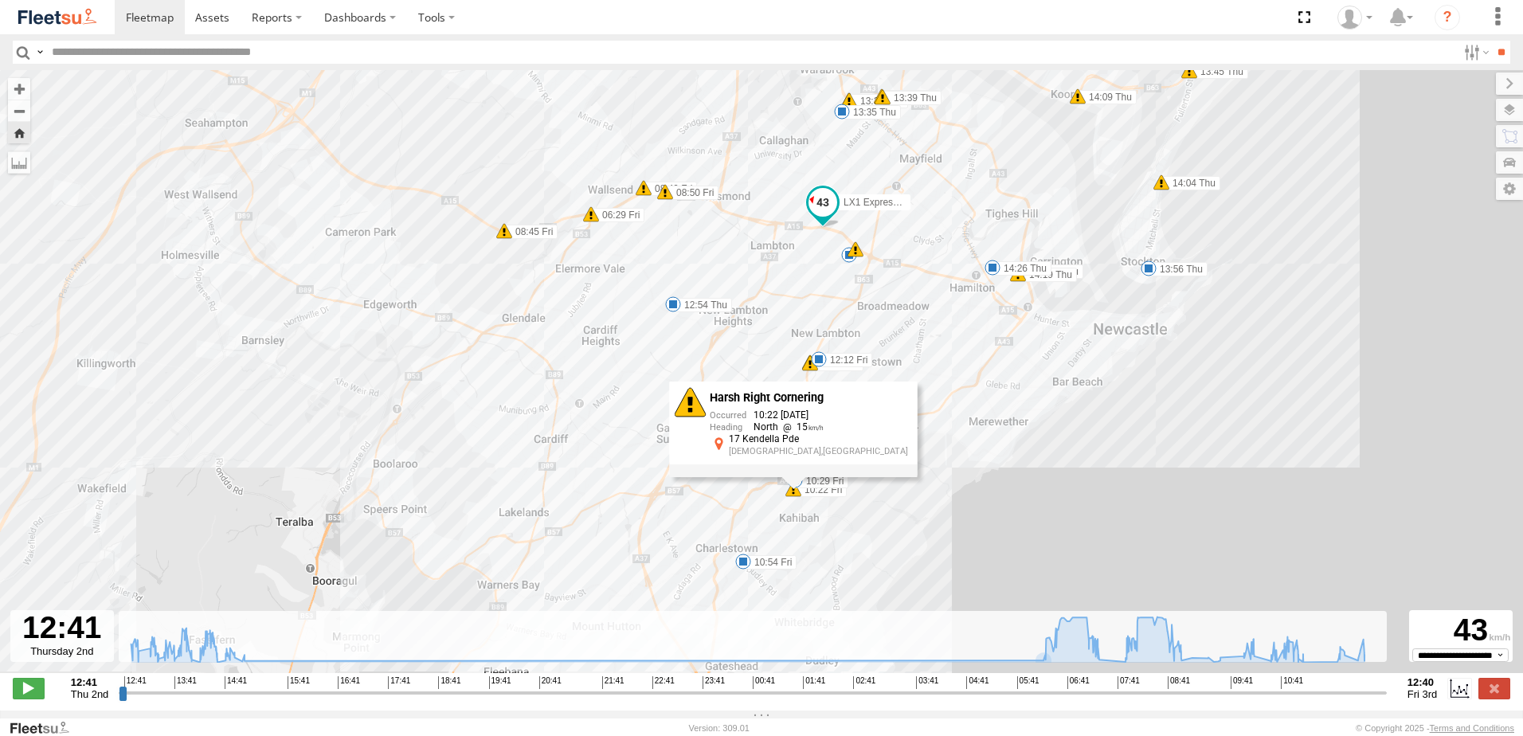
drag, startPoint x: 1067, startPoint y: 339, endPoint x: 943, endPoint y: 411, distance: 143.9
click at [967, 413] on div "LX1 Express Ute 07:32 Fri 07:38 Fri 07:55 Fri 13:56 Thu 14:26 Thu 12:54 Thu 10:…" at bounding box center [761, 380] width 1523 height 620
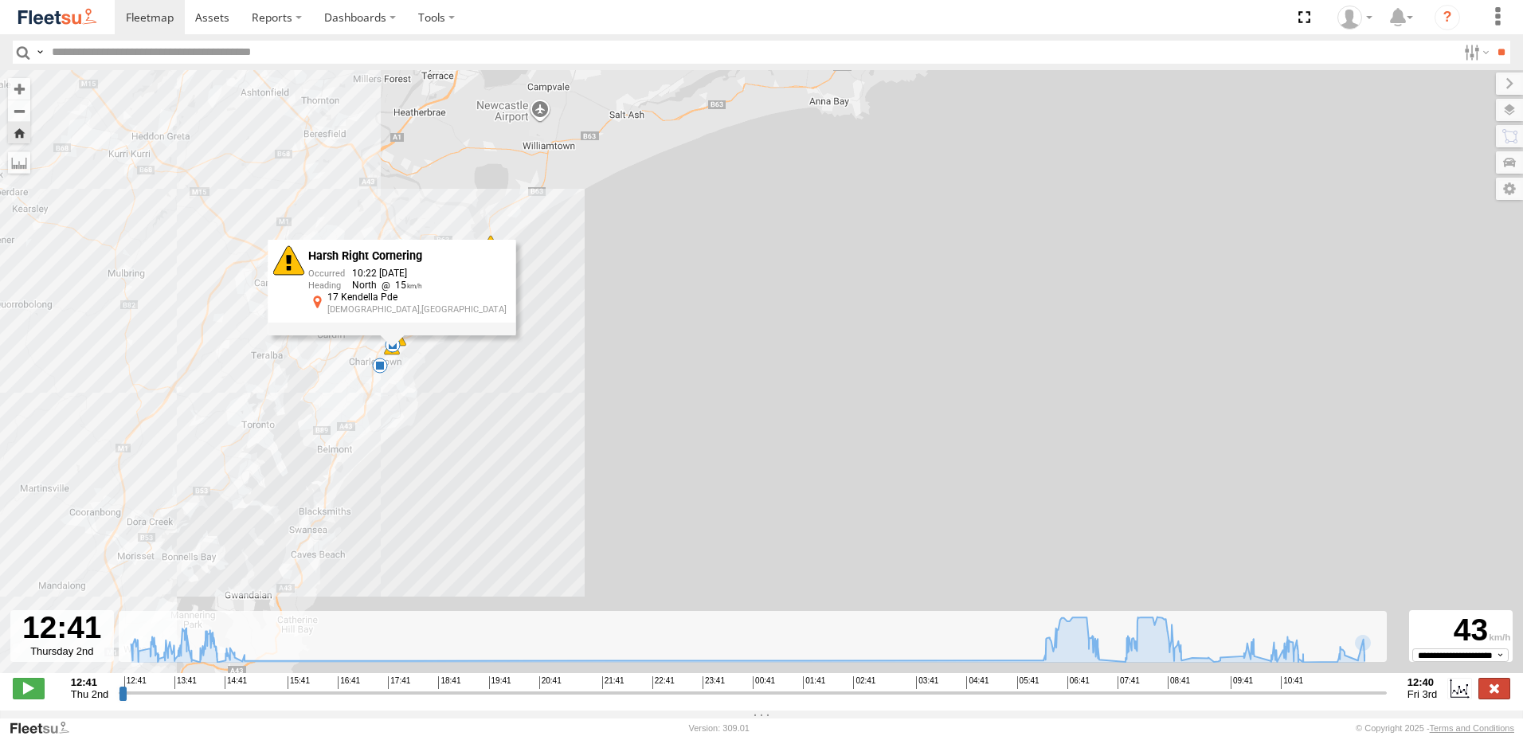
click at [1502, 699] on label at bounding box center [1495, 688] width 32 height 21
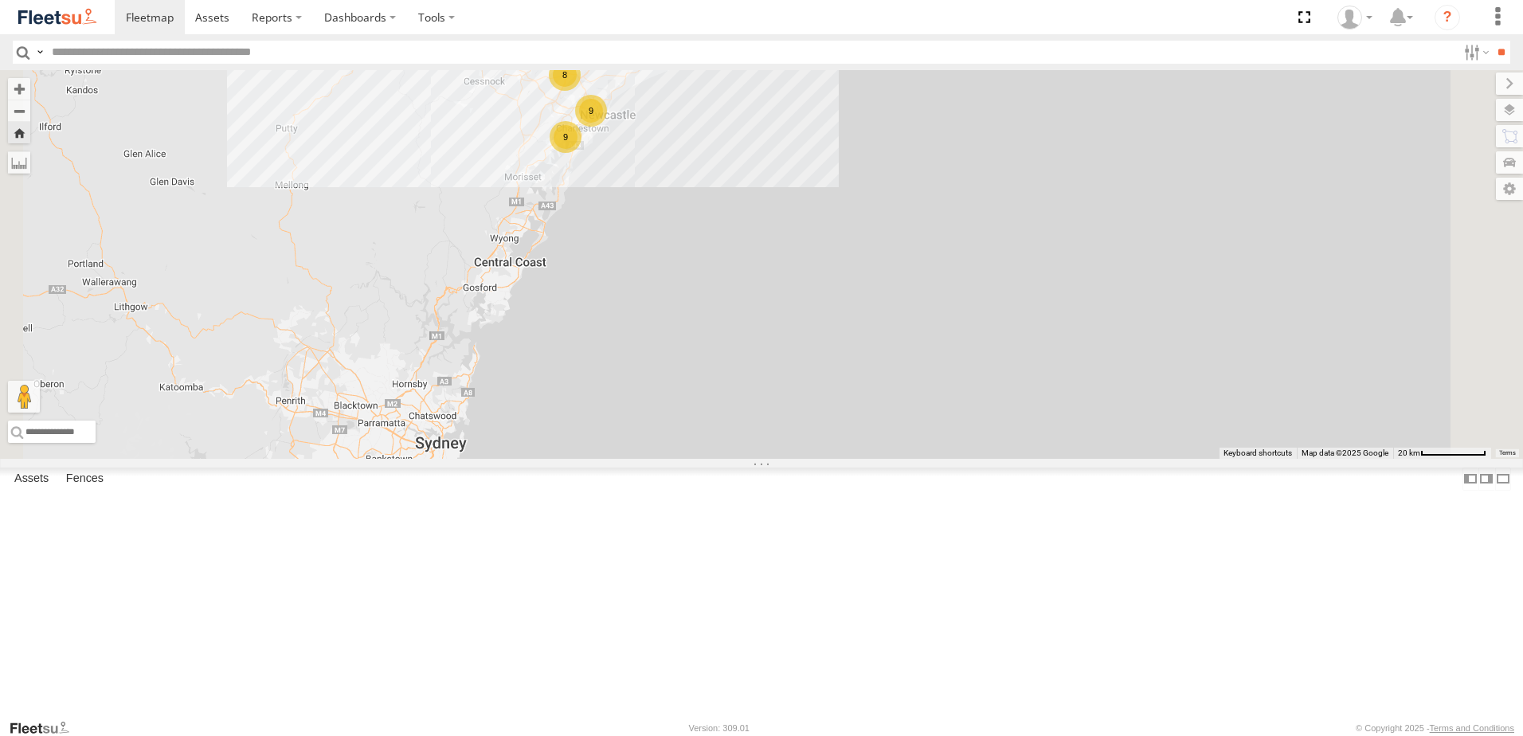
click at [0, 0] on div "LX3 Express Ute" at bounding box center [0, 0] width 0 height 0
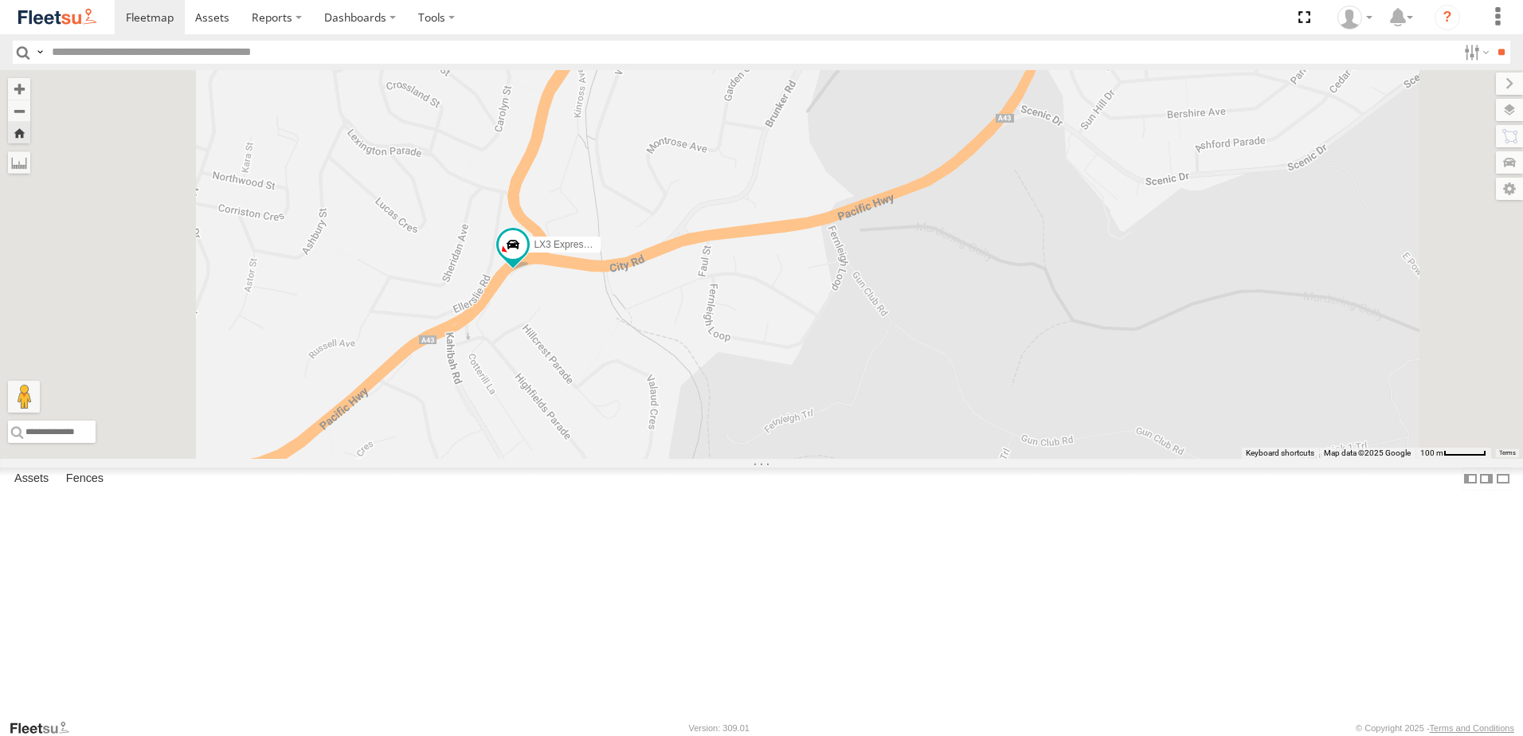
click at [0, 0] on div "Lambton Utes" at bounding box center [0, 0] width 0 height 0
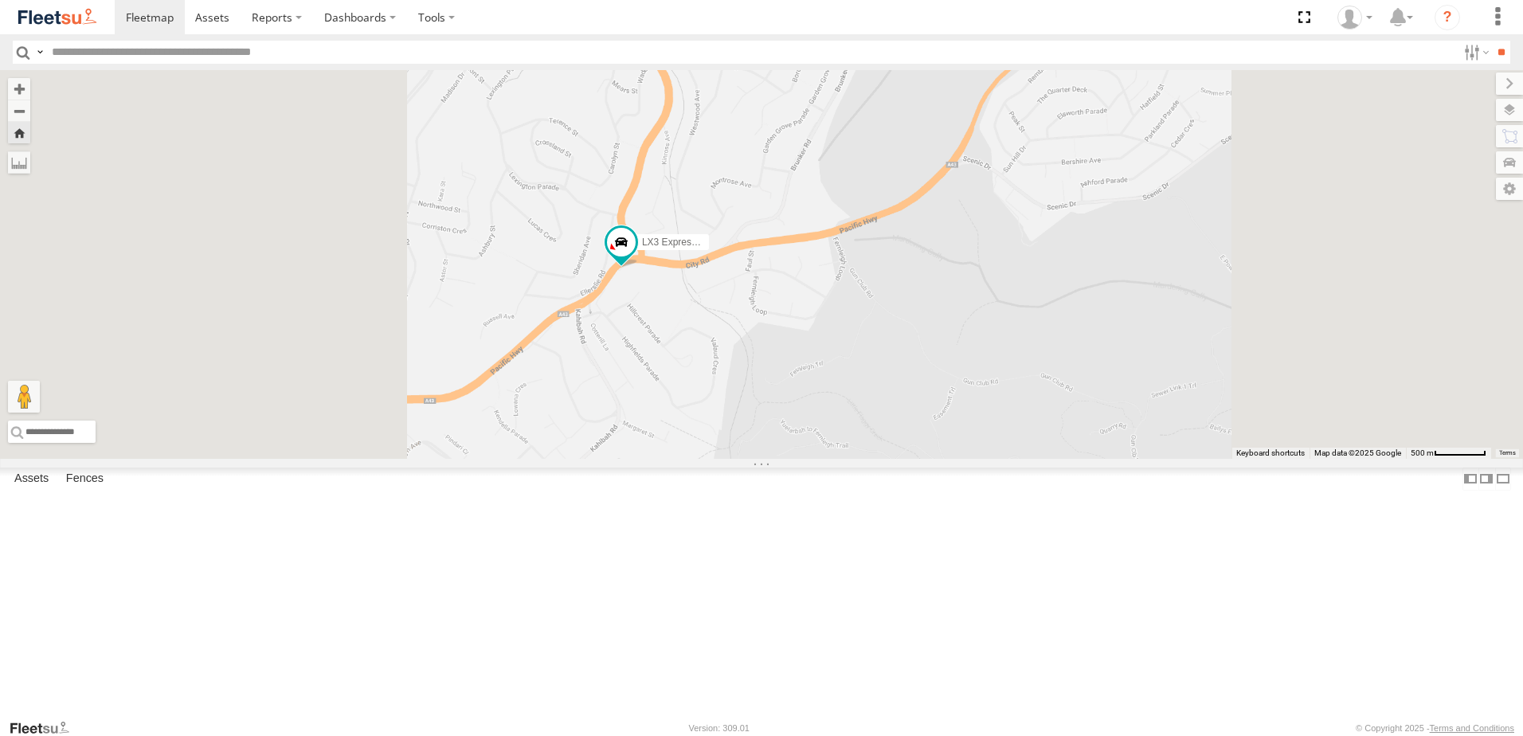
click at [0, 0] on div "Lambton Utes" at bounding box center [0, 0] width 0 height 0
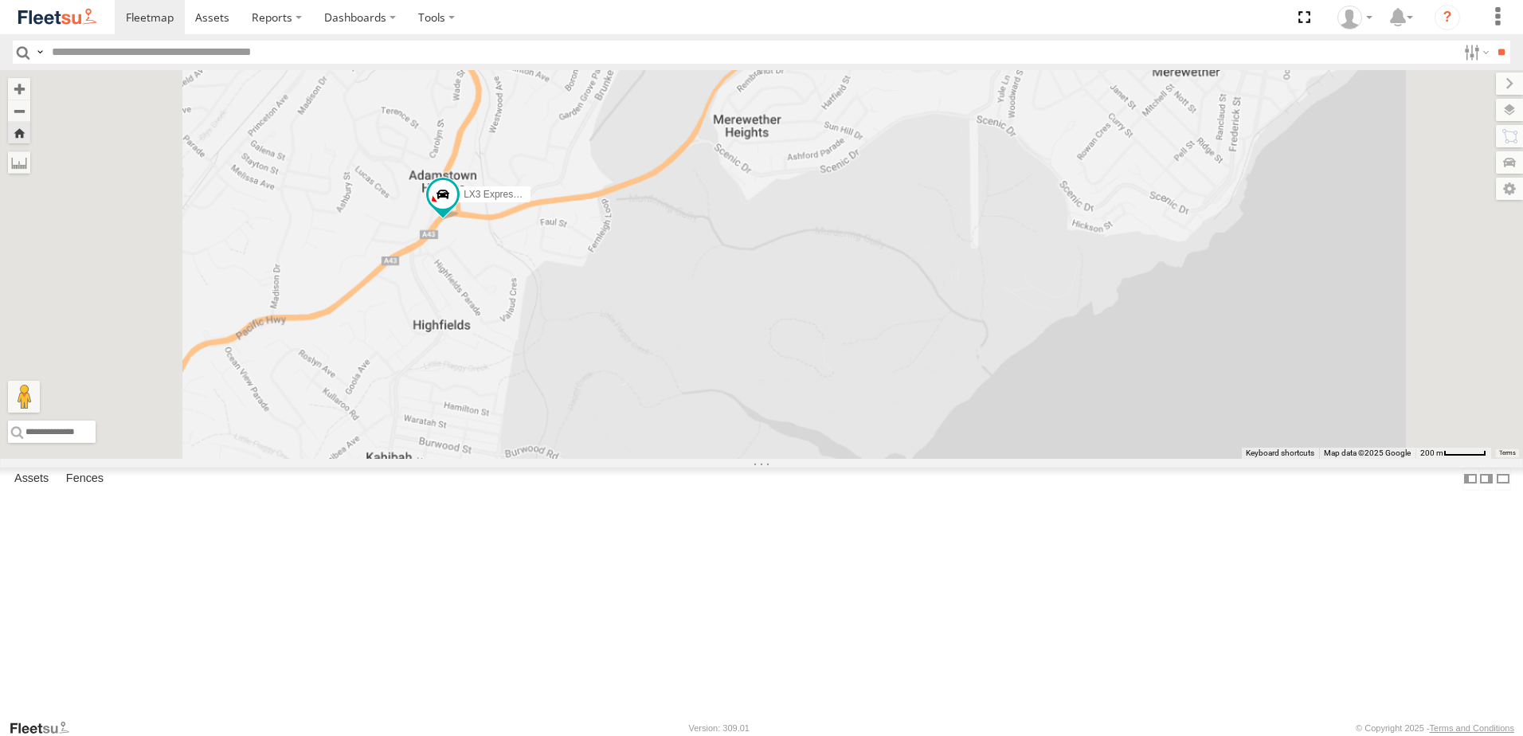
drag, startPoint x: 551, startPoint y: 337, endPoint x: 650, endPoint y: 349, distance: 99.5
click at [650, 349] on div "LX3 Express Ute" at bounding box center [761, 264] width 1523 height 389
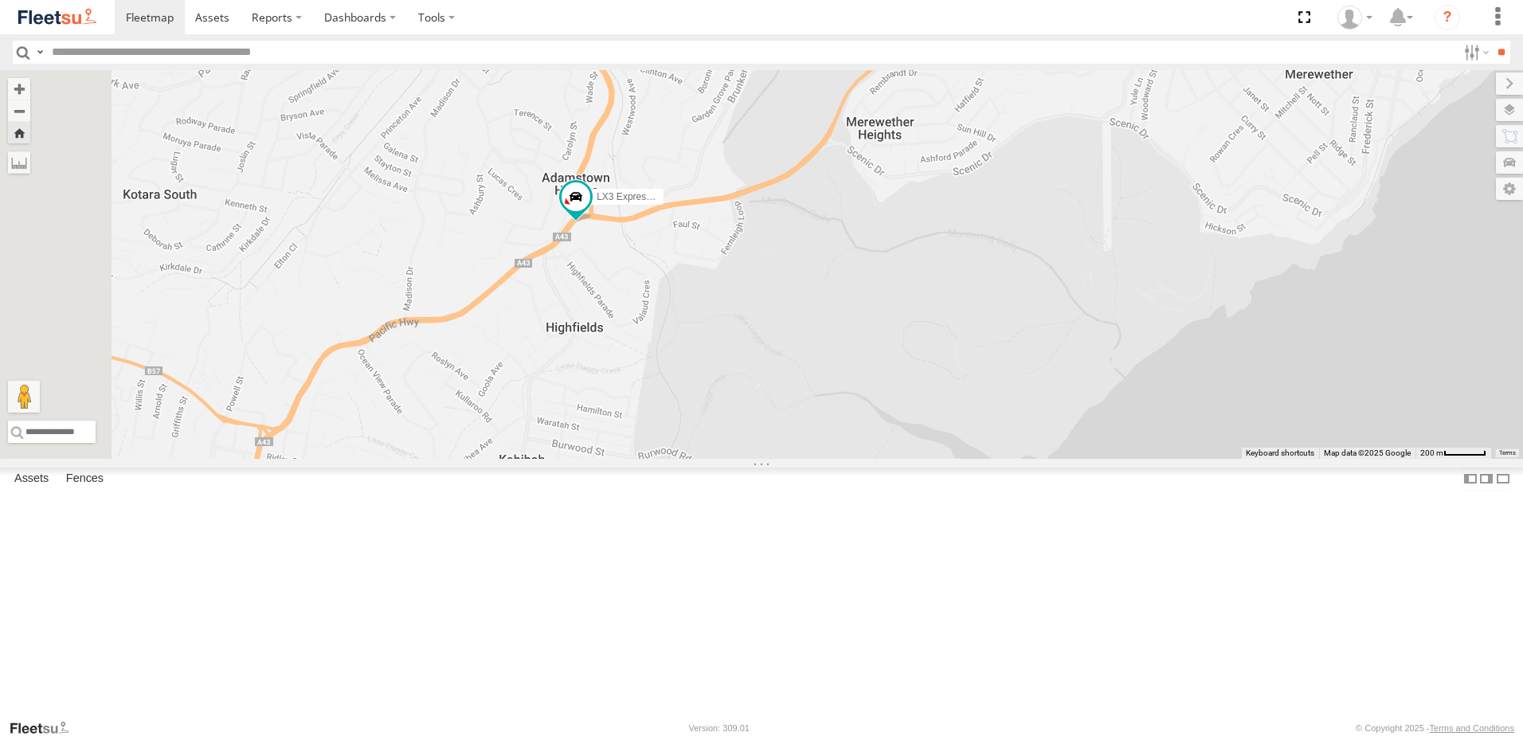
drag, startPoint x: 727, startPoint y: 347, endPoint x: 781, endPoint y: 348, distance: 54.2
click at [781, 348] on div "LX3 Express Ute" at bounding box center [761, 264] width 1523 height 389
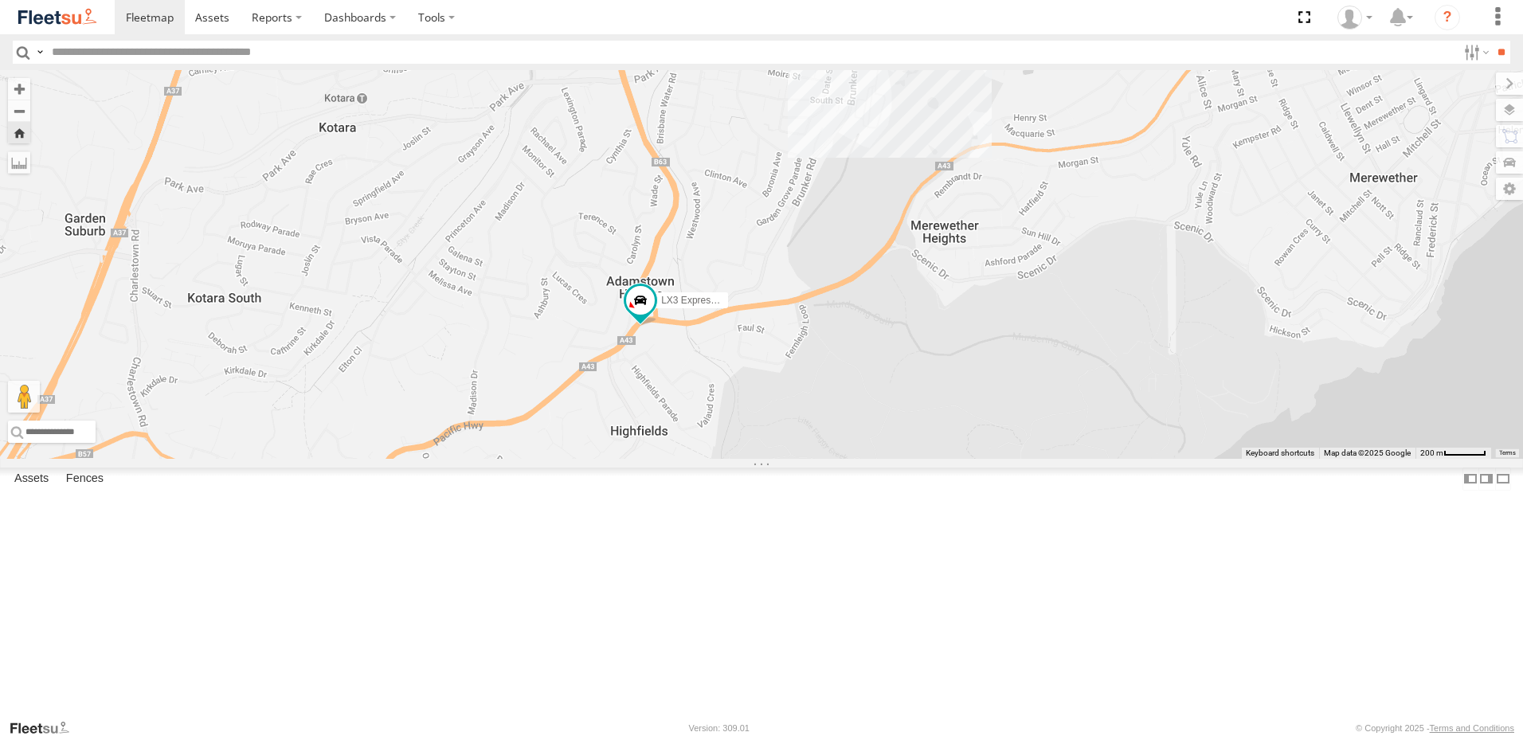
drag, startPoint x: 753, startPoint y: 420, endPoint x: 736, endPoint y: 453, distance: 37.4
click at [738, 452] on div "LX3 Express Ute" at bounding box center [761, 264] width 1523 height 389
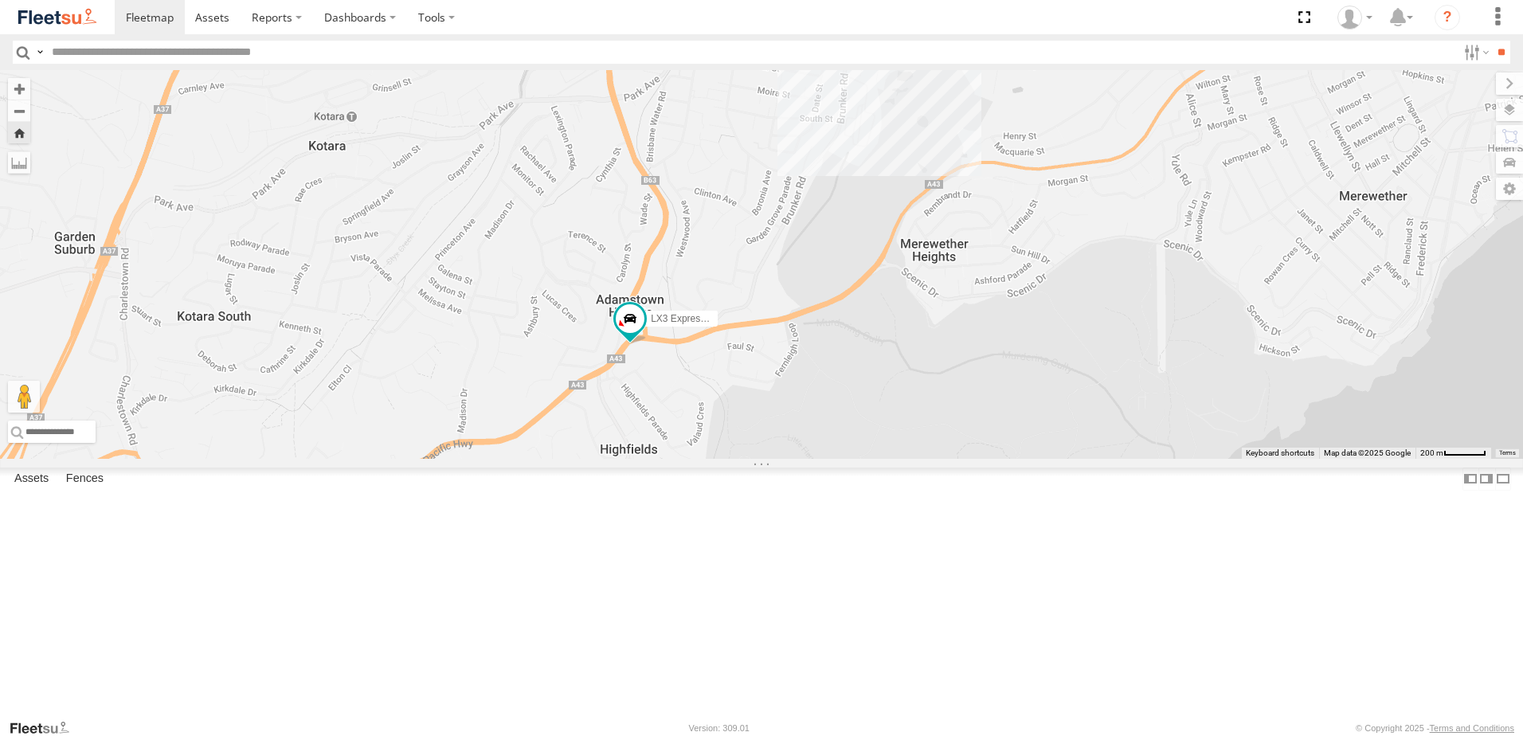
drag, startPoint x: 814, startPoint y: 393, endPoint x: 778, endPoint y: 429, distance: 51.3
click at [778, 429] on div "LX3 Express Ute" at bounding box center [761, 264] width 1523 height 389
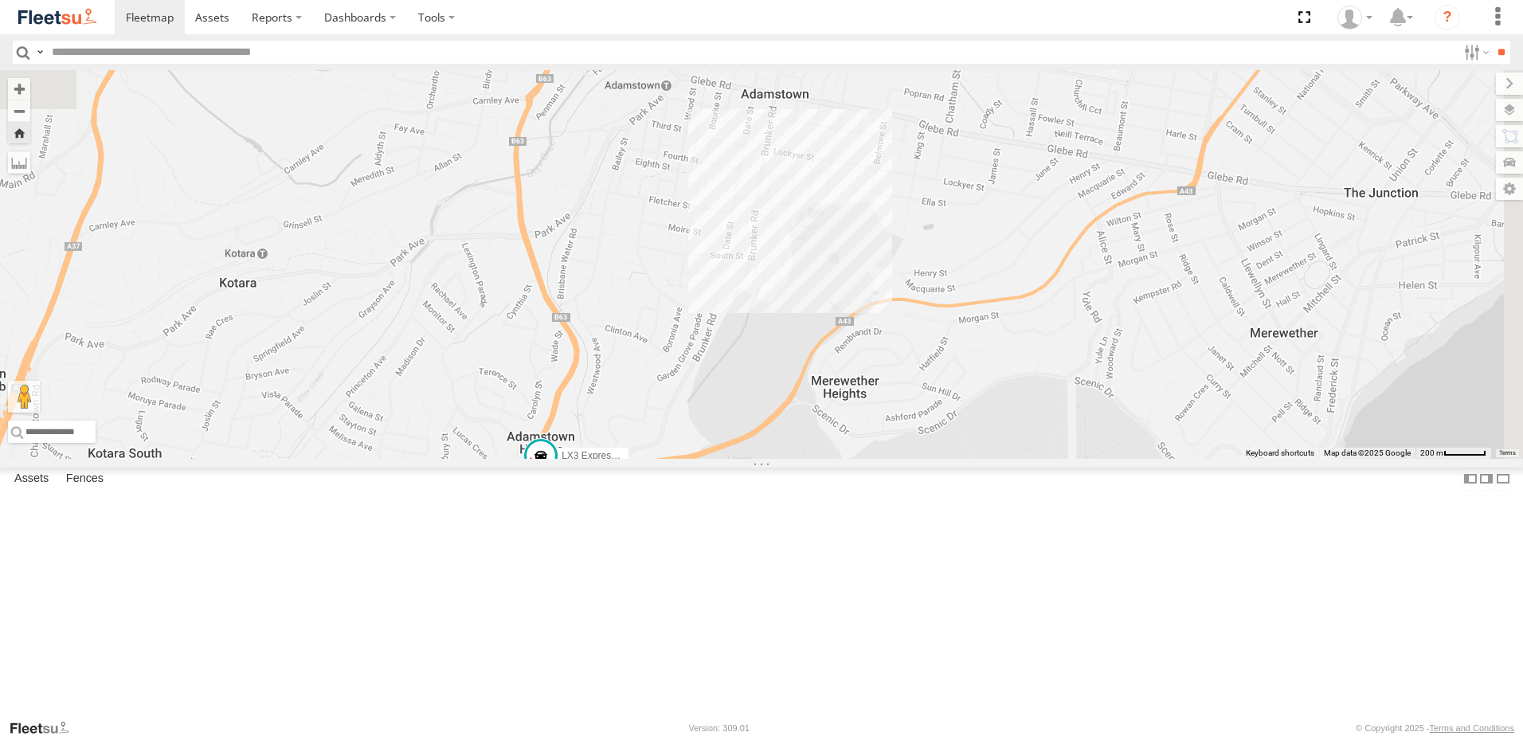
drag, startPoint x: 834, startPoint y: 378, endPoint x: 792, endPoint y: 417, distance: 58.0
click at [793, 417] on div "LX3 Express Ute" at bounding box center [761, 264] width 1523 height 389
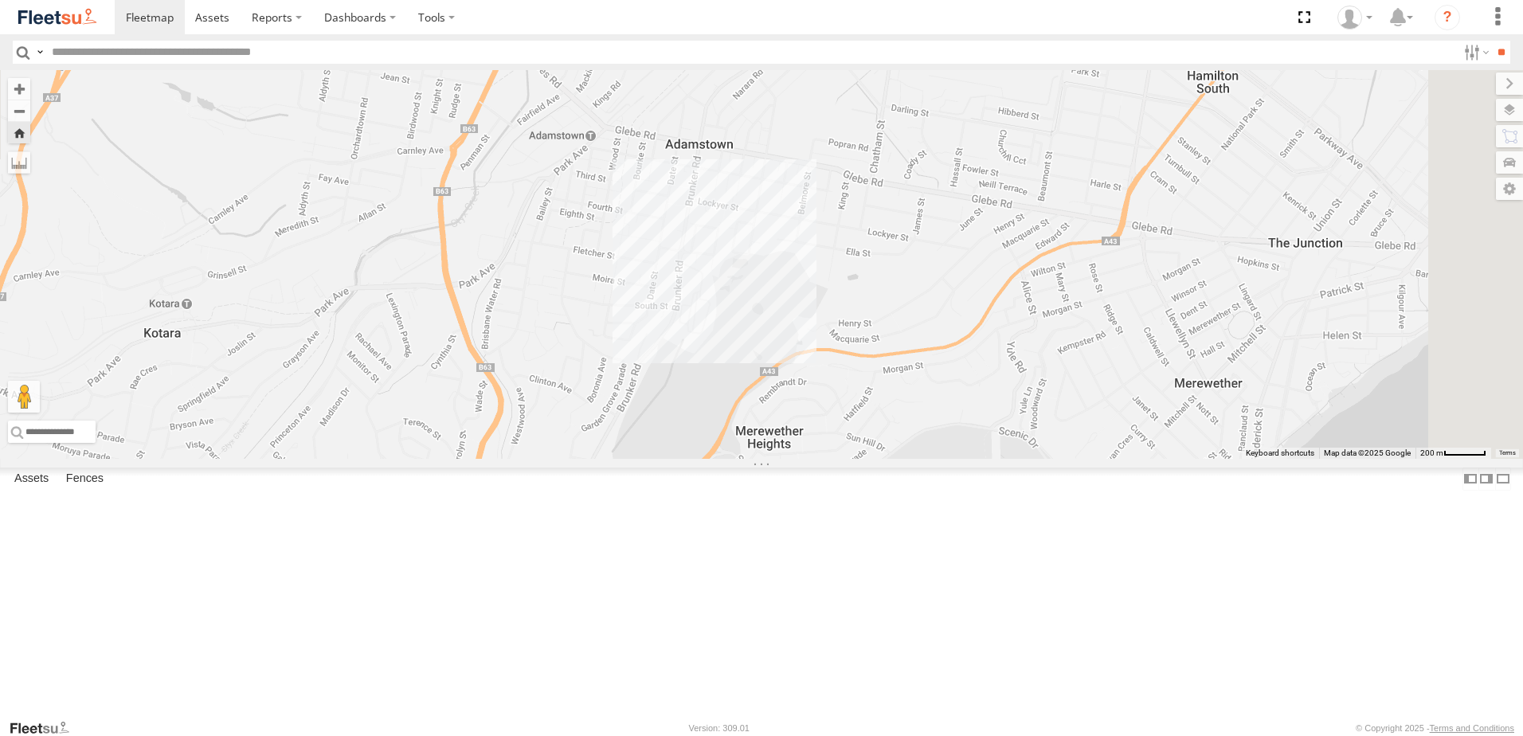
drag, startPoint x: 807, startPoint y: 397, endPoint x: 733, endPoint y: 422, distance: 78.3
click at [759, 437] on div "LX3 Express Ute" at bounding box center [761, 264] width 1523 height 389
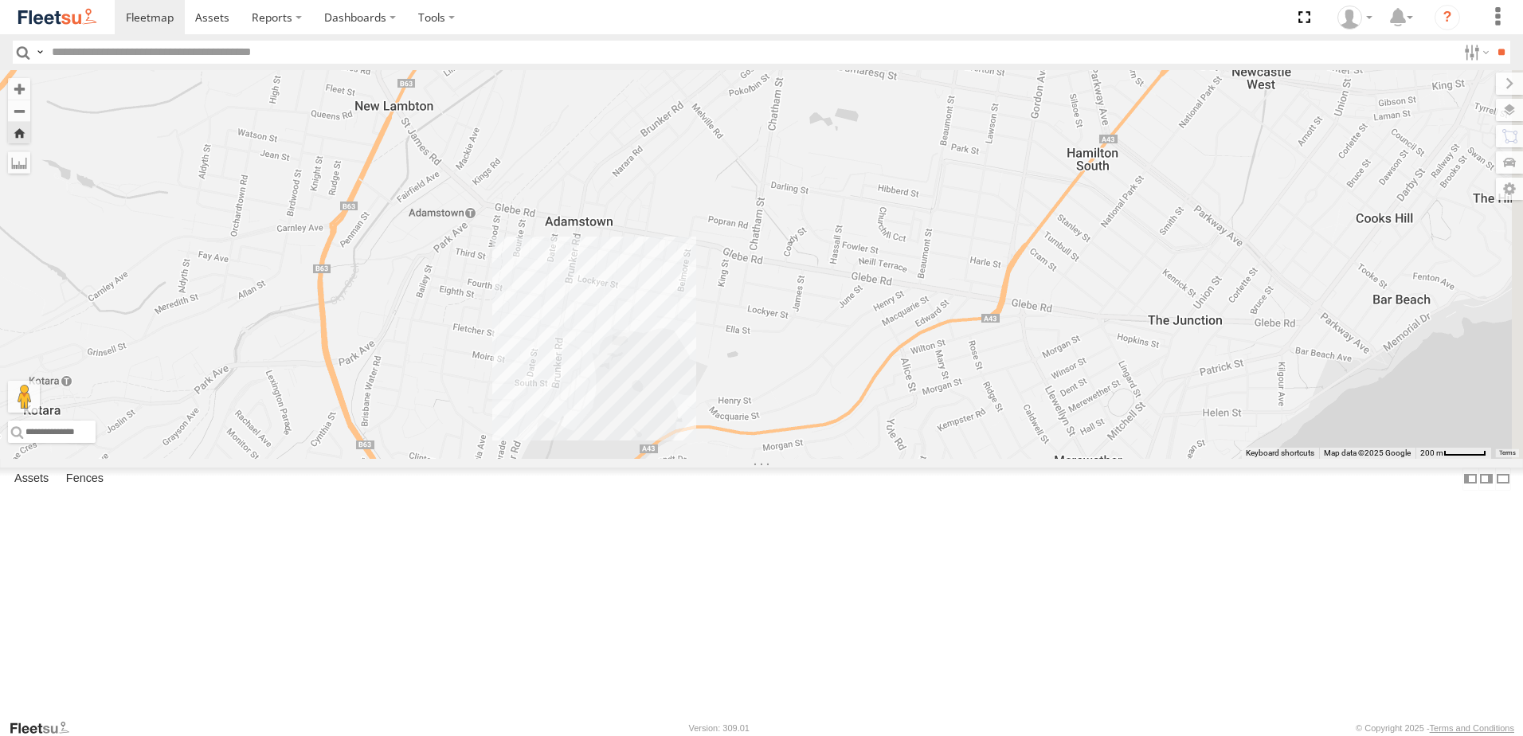
drag, startPoint x: 735, startPoint y: 422, endPoint x: 664, endPoint y: 451, distance: 76.5
click at [696, 449] on div "LX3 Express Ute" at bounding box center [761, 264] width 1523 height 389
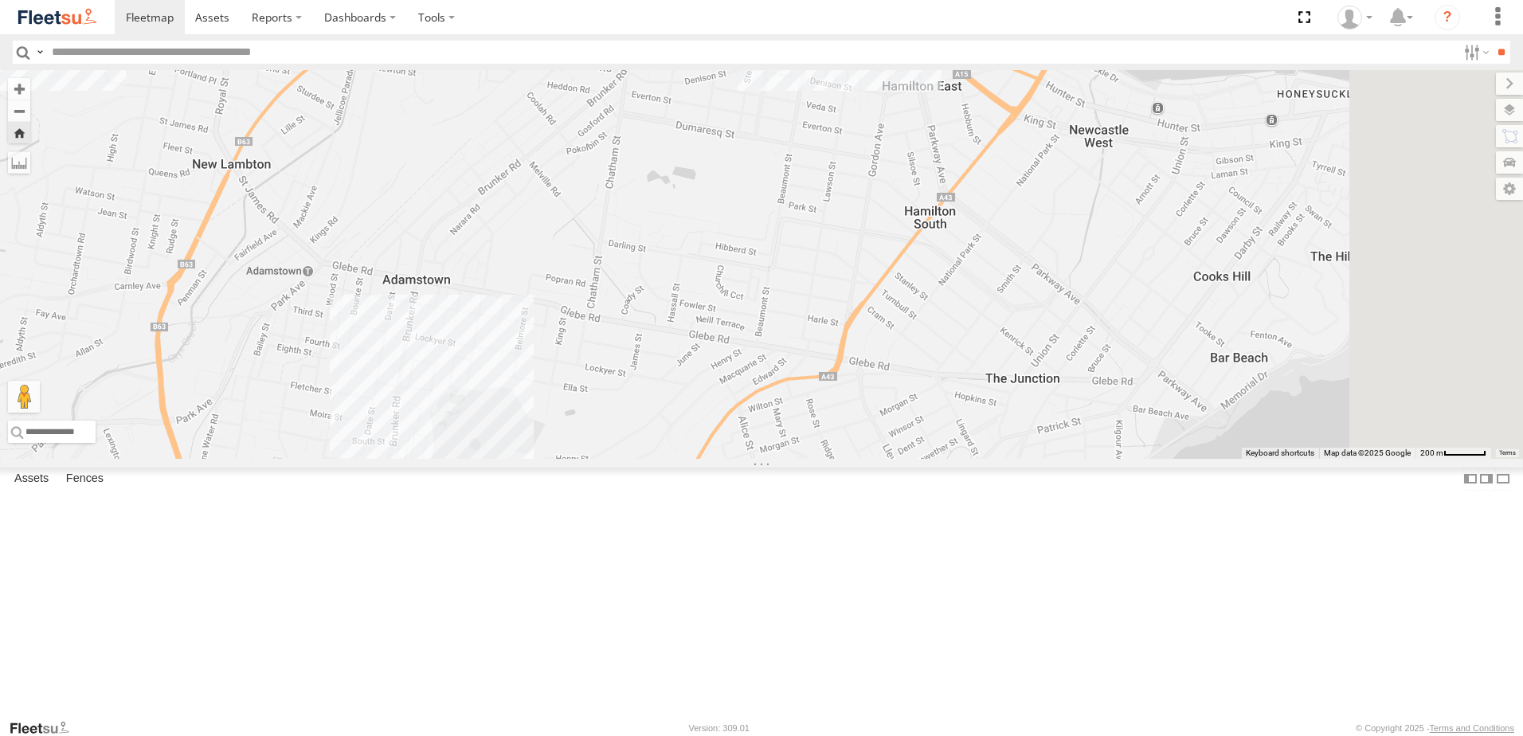
drag, startPoint x: 856, startPoint y: 403, endPoint x: 757, endPoint y: 431, distance: 103.4
click at [784, 436] on div "LX3 Express Ute" at bounding box center [761, 264] width 1523 height 389
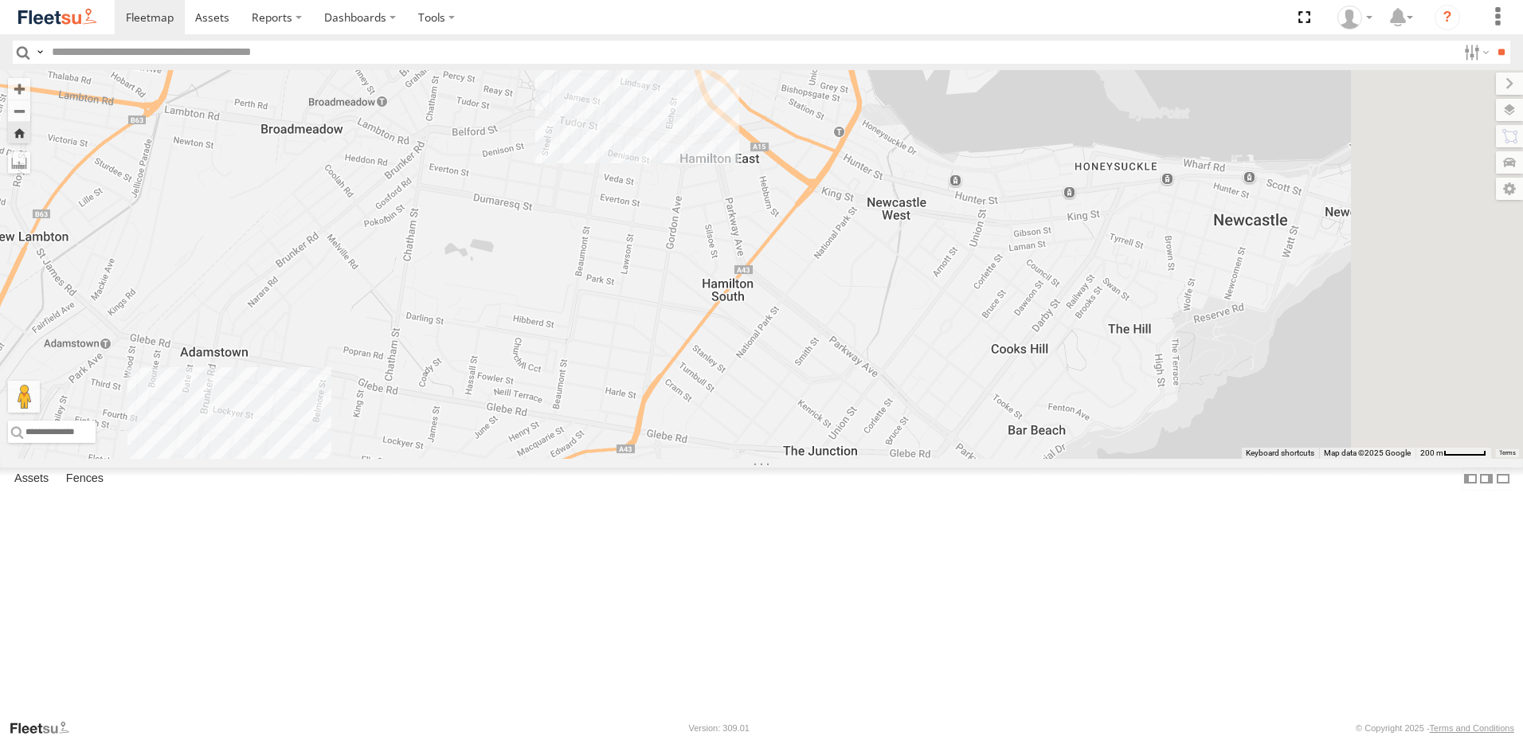
drag, startPoint x: 783, startPoint y: 423, endPoint x: 775, endPoint y: 417, distance: 9.7
click at [770, 431] on div "LX3 Express Ute" at bounding box center [761, 264] width 1523 height 389
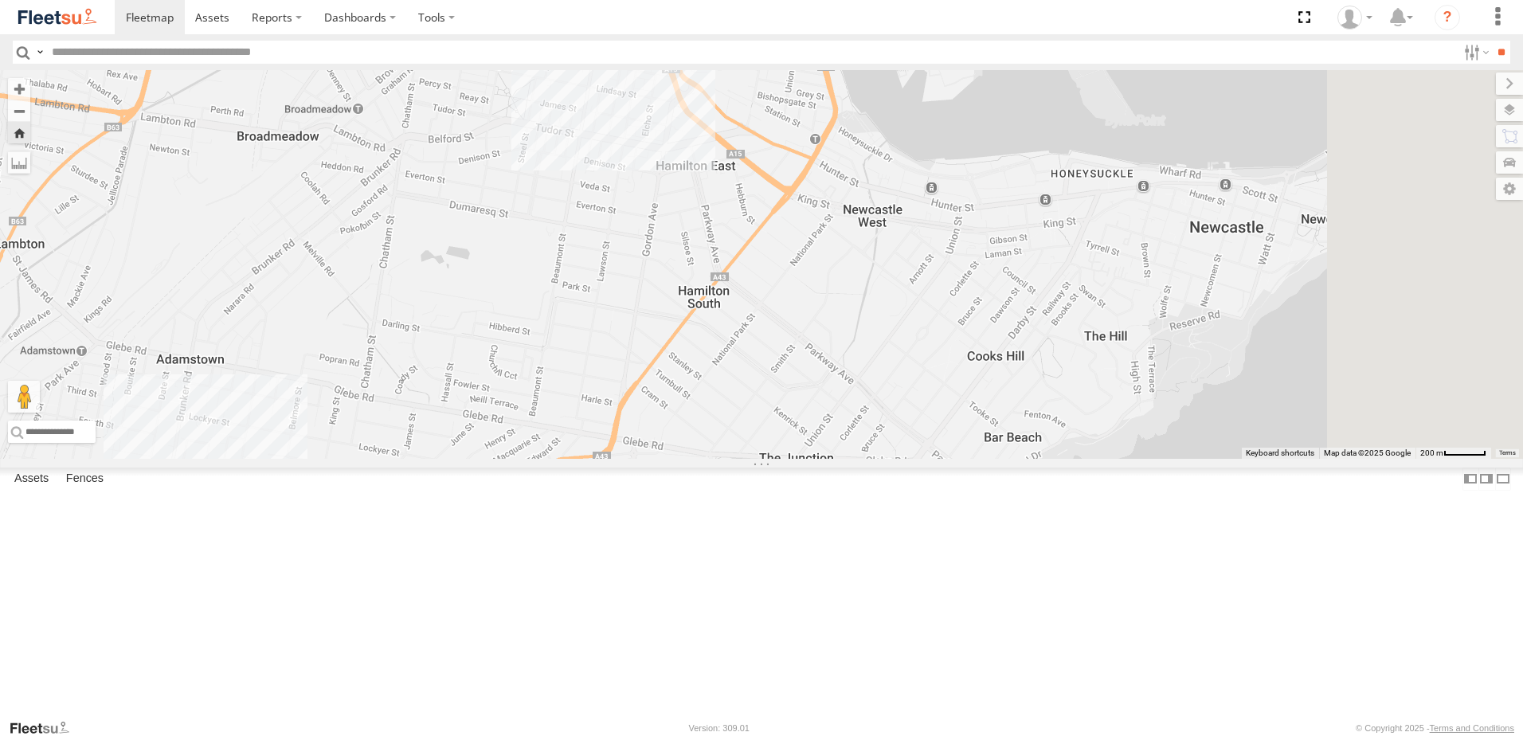
drag, startPoint x: 781, startPoint y: 417, endPoint x: 690, endPoint y: 431, distance: 92.7
click at [760, 429] on div "LX3 Express Ute" at bounding box center [761, 264] width 1523 height 389
